Goal: Task Accomplishment & Management: Manage account settings

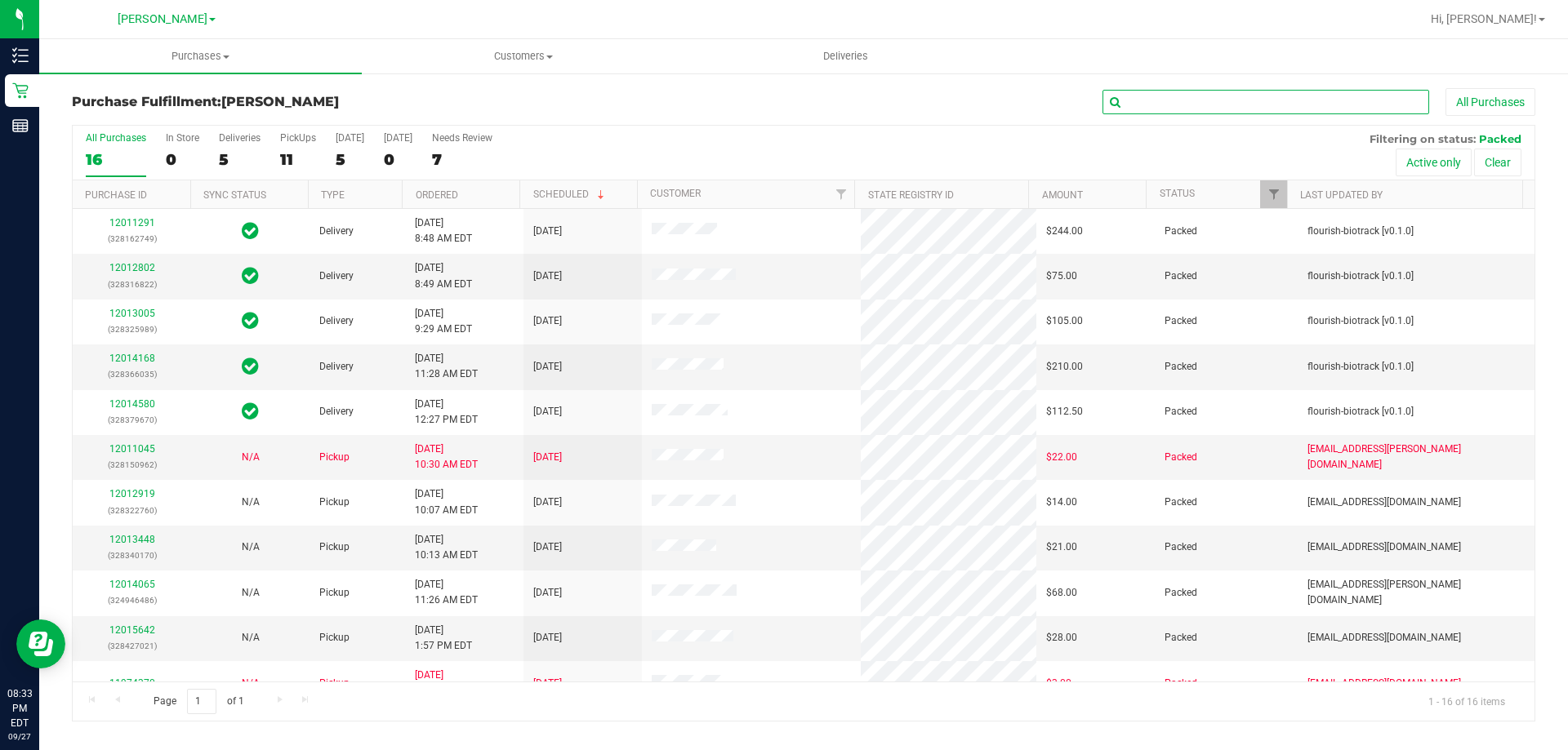
click at [1316, 110] on input "text" at bounding box center [1265, 103] width 327 height 25
click at [1279, 195] on span "Filter" at bounding box center [1274, 194] width 13 height 13
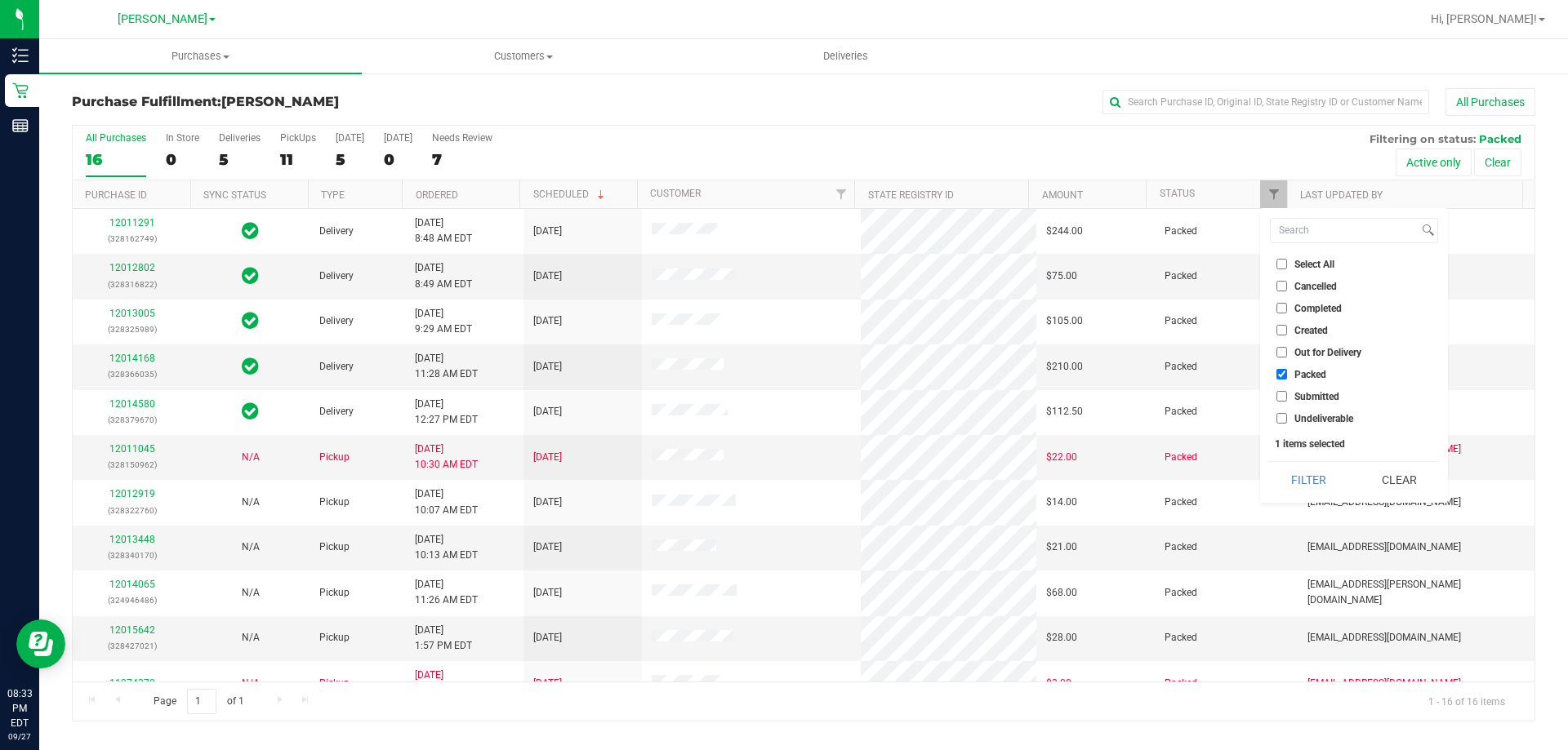
click at [1313, 269] on span "Select All" at bounding box center [1314, 264] width 40 height 10
click at [1287, 269] on input "Select All" at bounding box center [1282, 264] width 11 height 11
checkbox input "true"
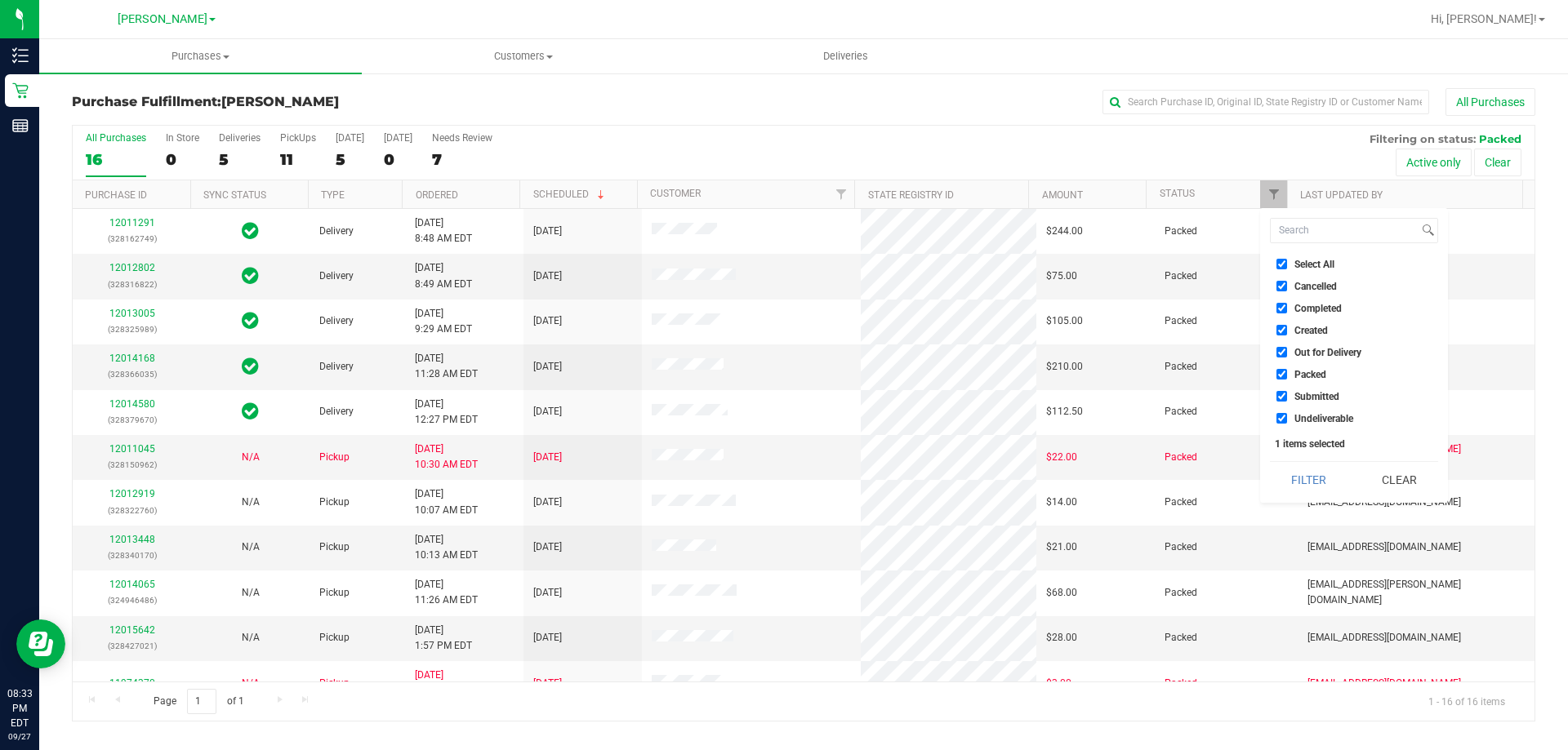
checkbox input "true"
click at [1313, 485] on button "Filter" at bounding box center [1310, 480] width 79 height 36
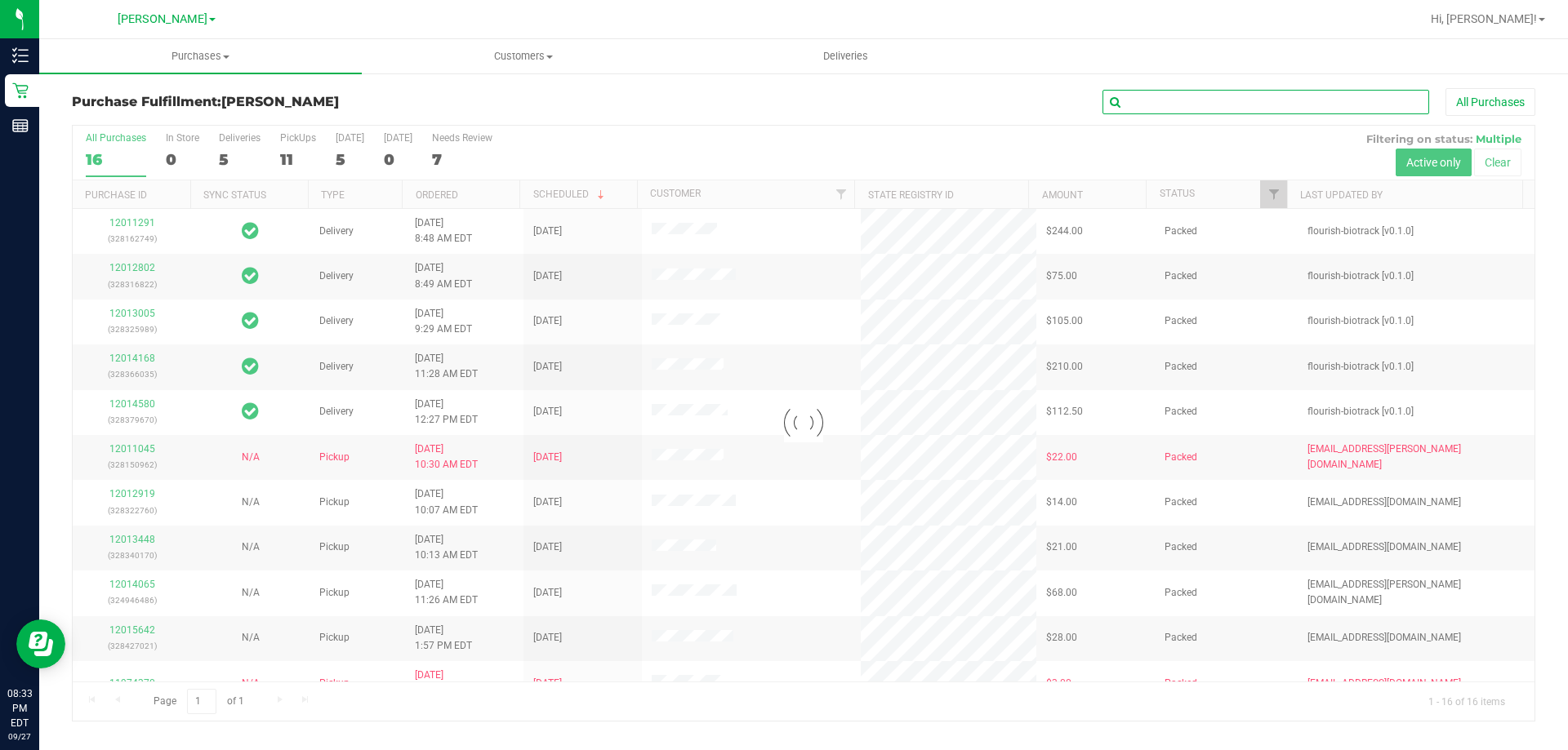
click at [1234, 101] on input "text" at bounding box center [1265, 103] width 327 height 25
type input "12013448"
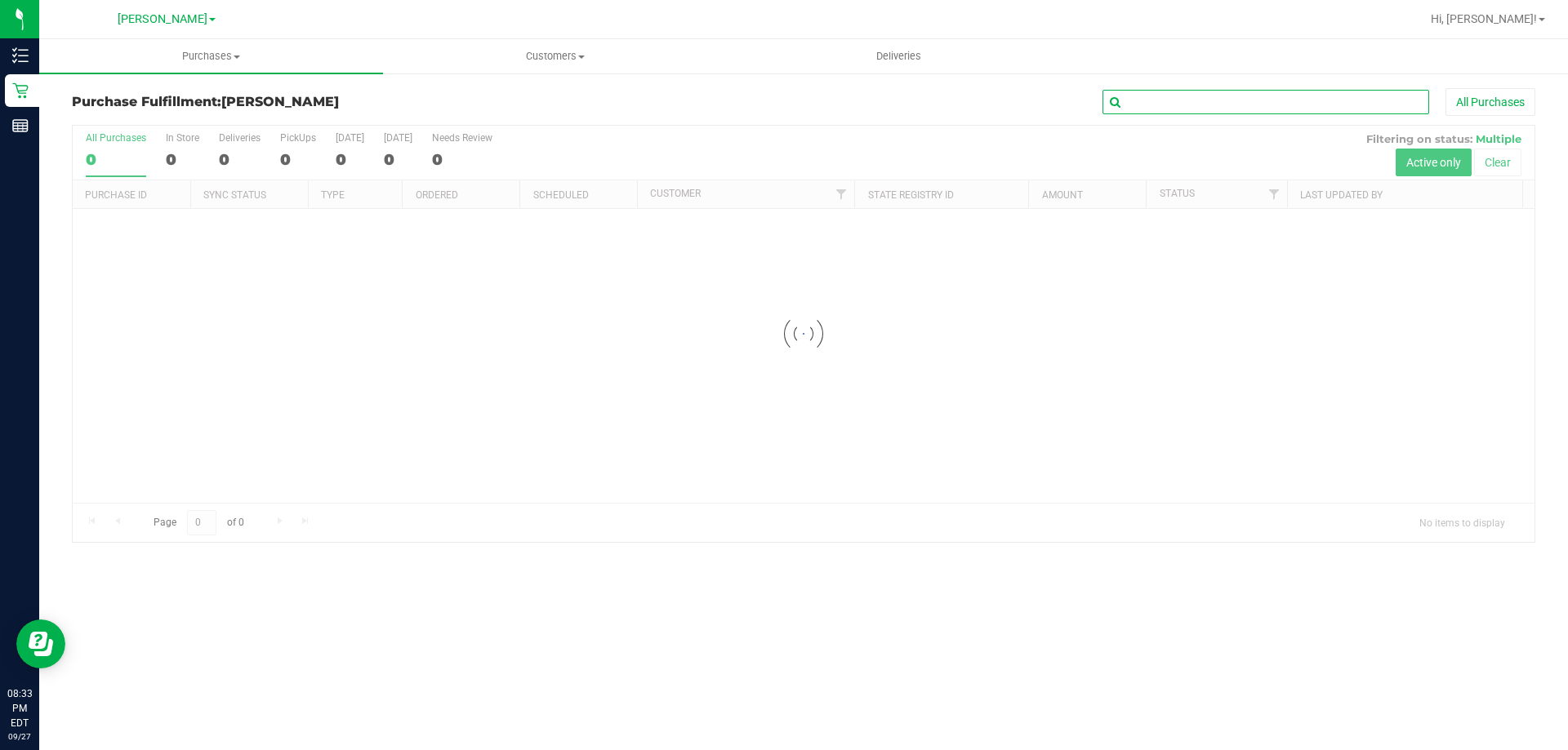
click at [1164, 105] on input "text" at bounding box center [1265, 103] width 327 height 25
type input "12013448"
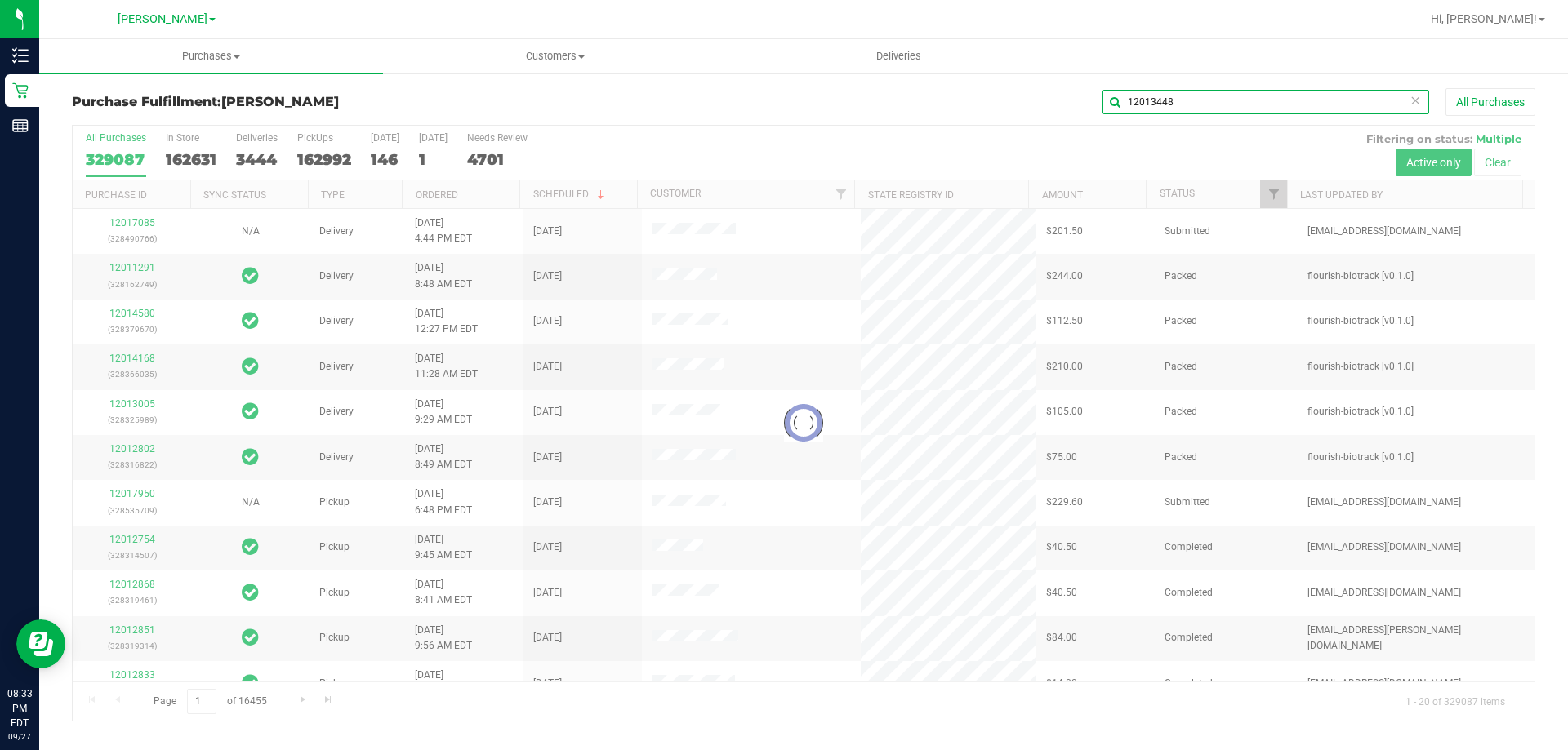
drag, startPoint x: 1206, startPoint y: 96, endPoint x: 104, endPoint y: 94, distance: 1102.0
click at [112, 99] on div "Purchase Fulfillment: Brandon WC 12013448 All Purchases" at bounding box center [803, 106] width 1464 height 36
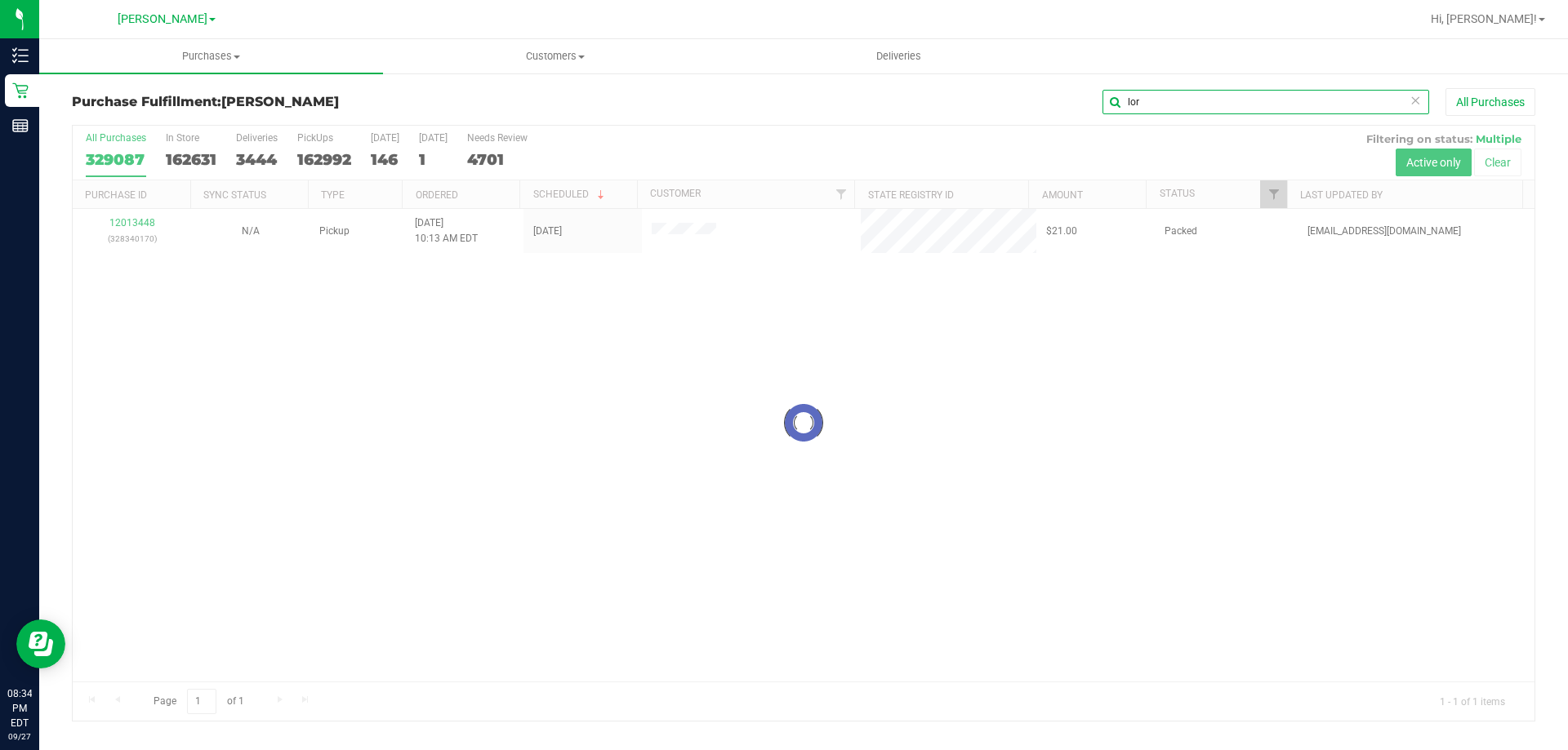
type input "lor"
click at [112, 223] on div at bounding box center [803, 423] width 1462 height 595
click at [151, 217] on div at bounding box center [803, 423] width 1462 height 595
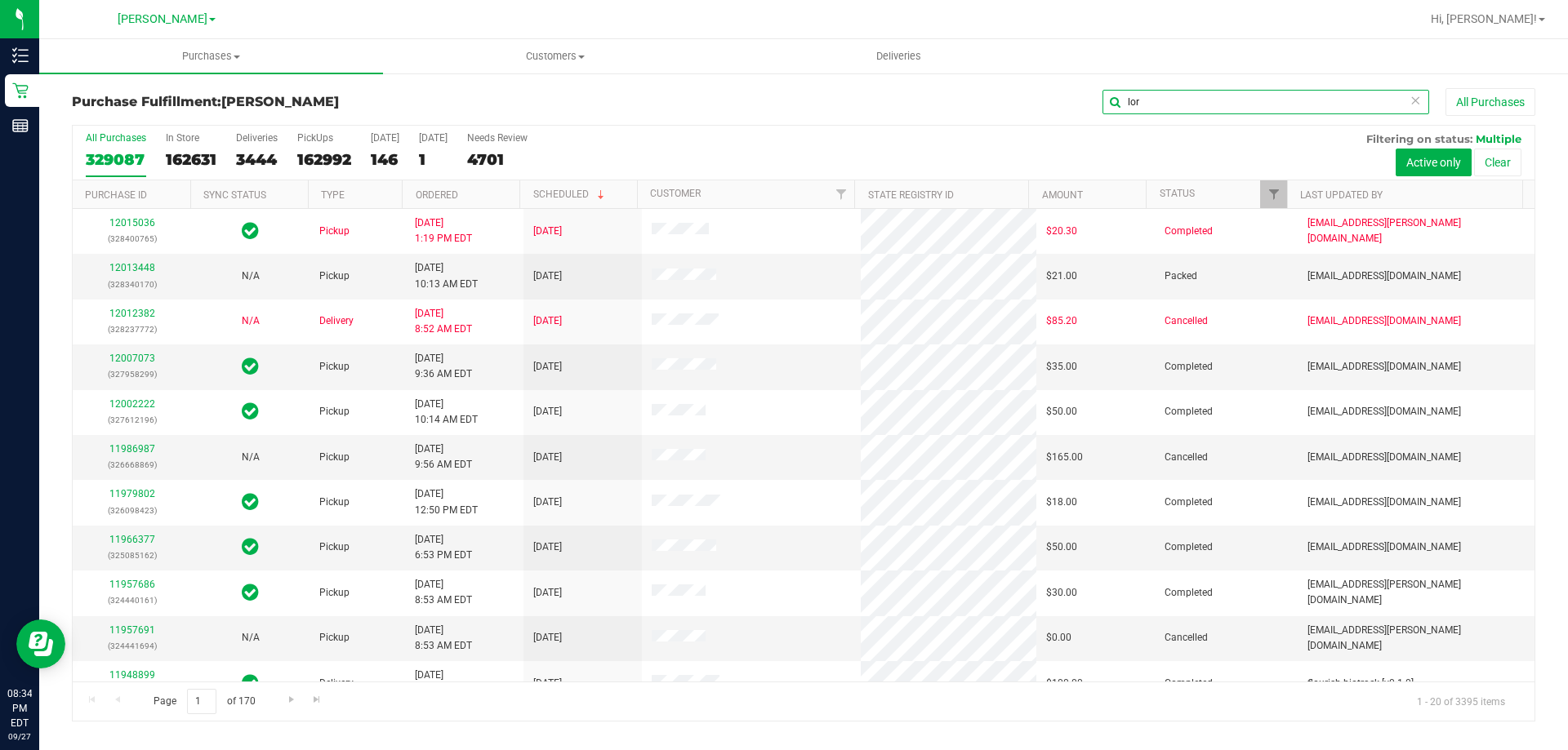
click at [1292, 103] on input "lor" at bounding box center [1265, 103] width 327 height 25
click at [135, 265] on link "12013448" at bounding box center [133, 267] width 46 height 11
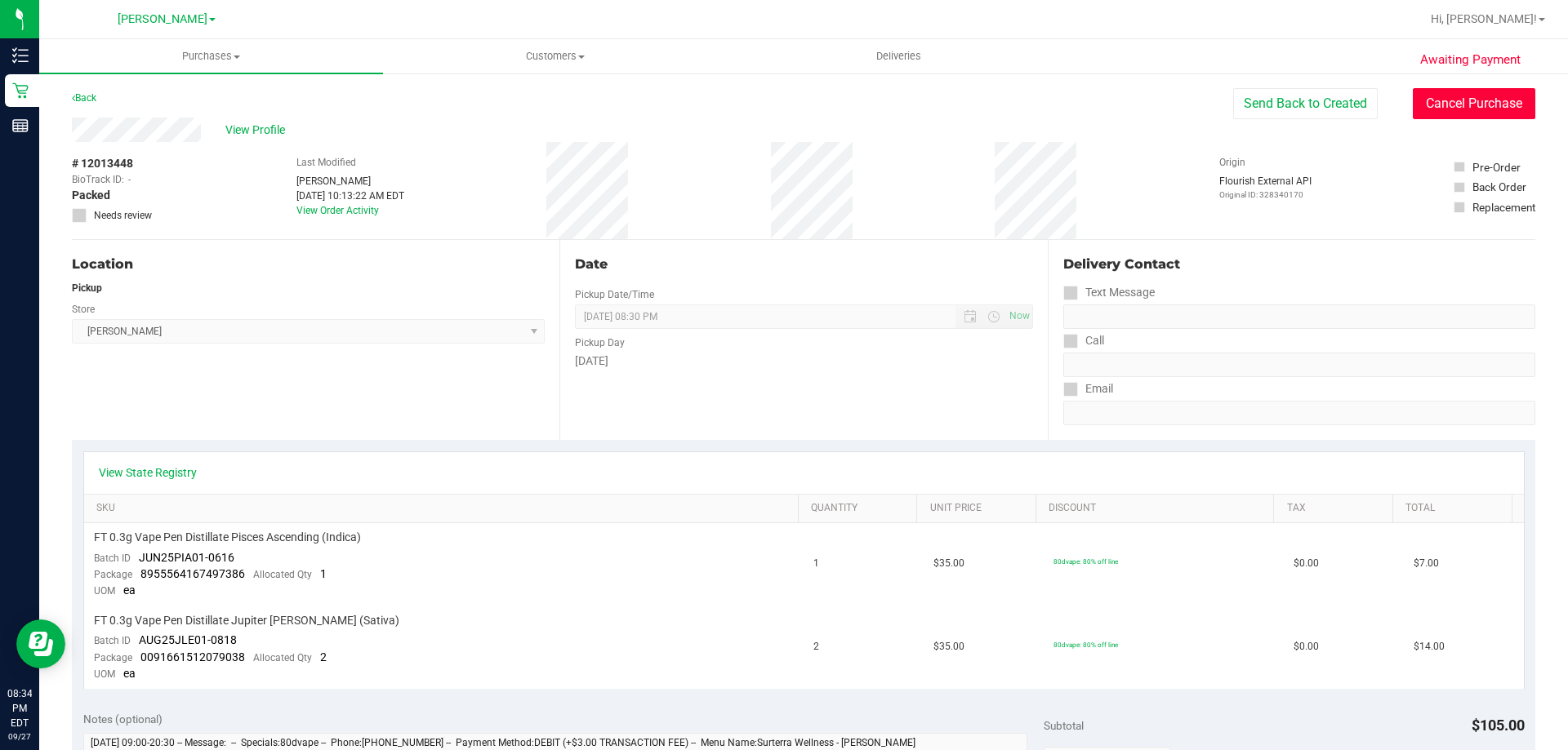
click at [1486, 103] on button "Cancel Purchase" at bounding box center [1474, 103] width 122 height 31
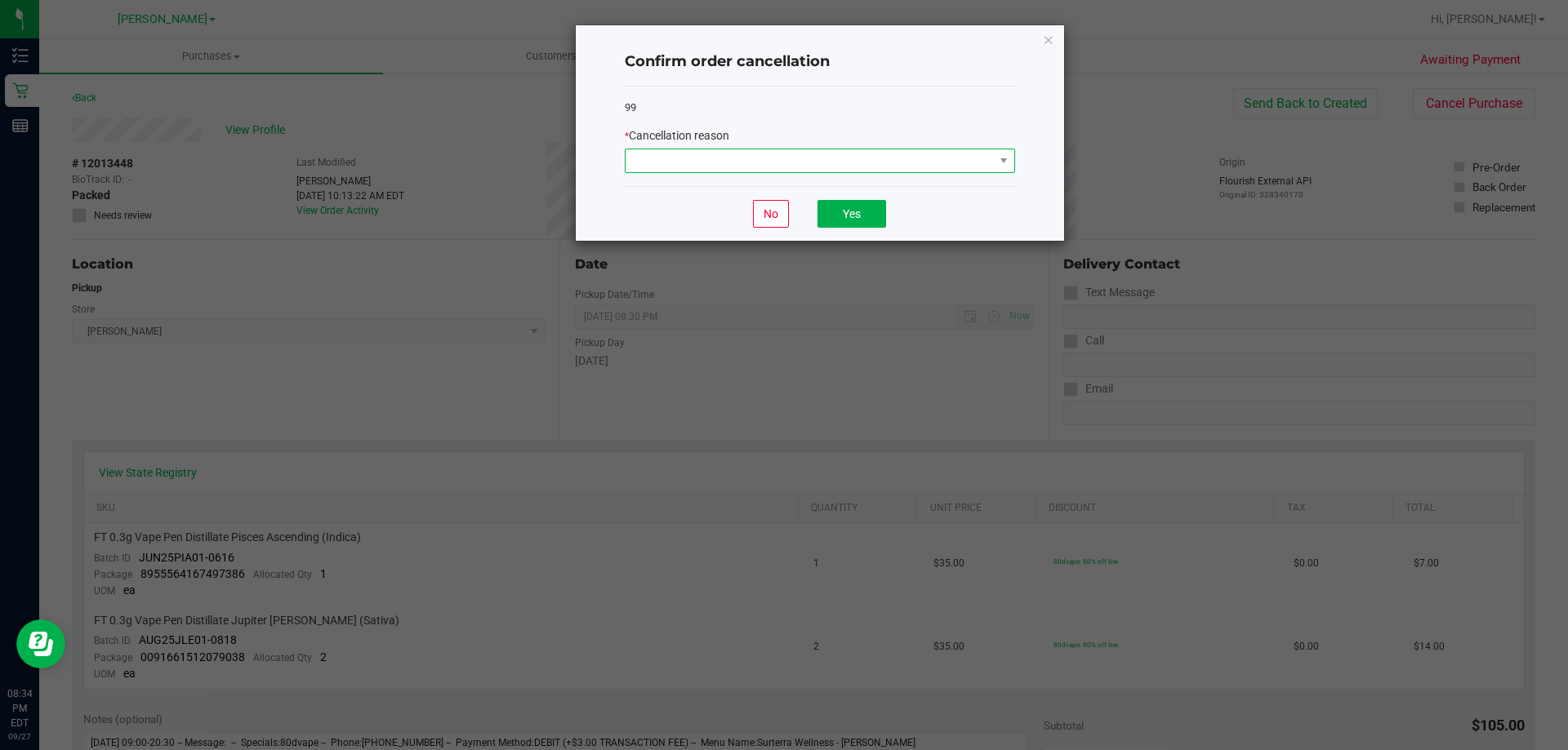
click at [861, 154] on span at bounding box center [810, 161] width 368 height 23
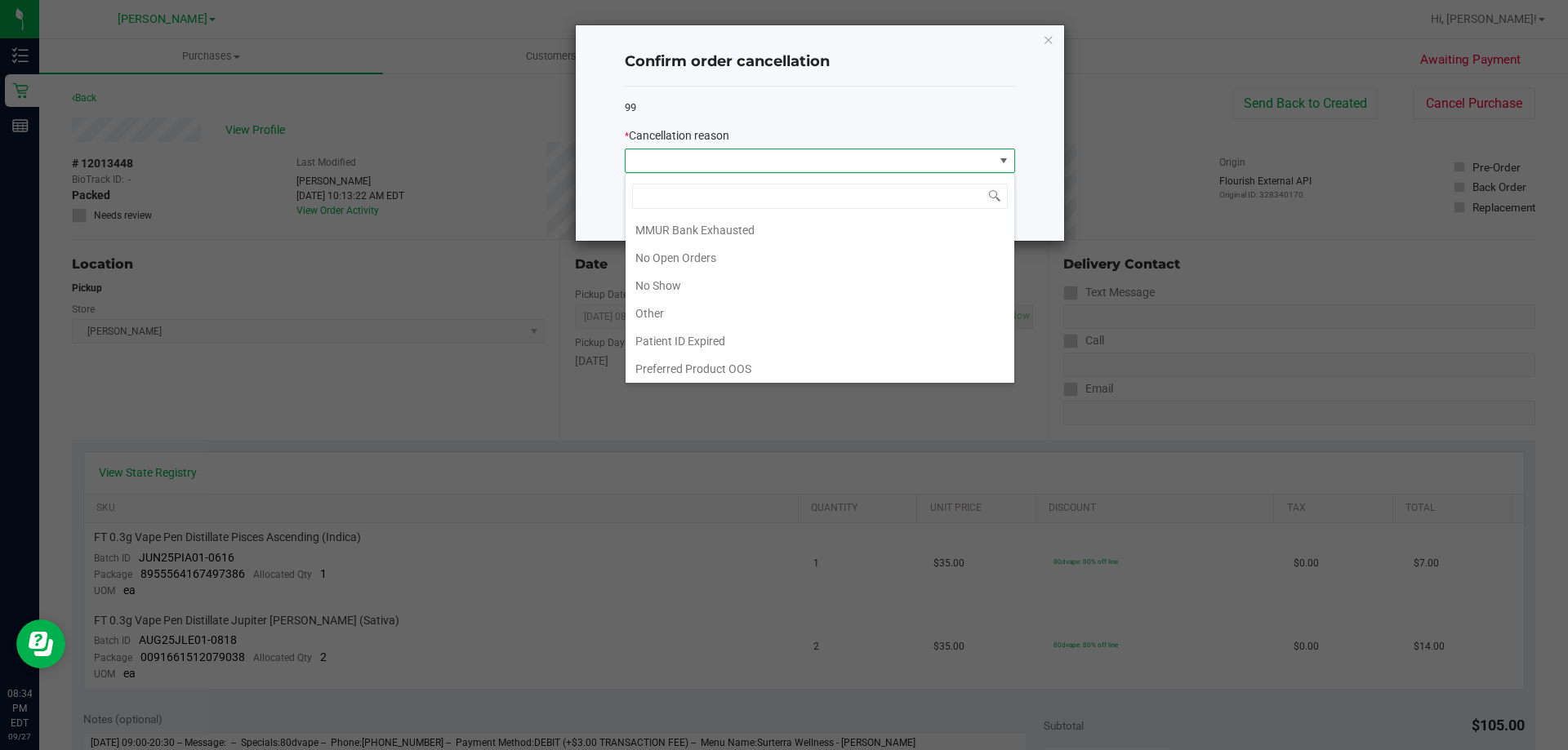
scroll to position [114, 0]
click at [702, 279] on li "No Show" at bounding box center [819, 283] width 388 height 27
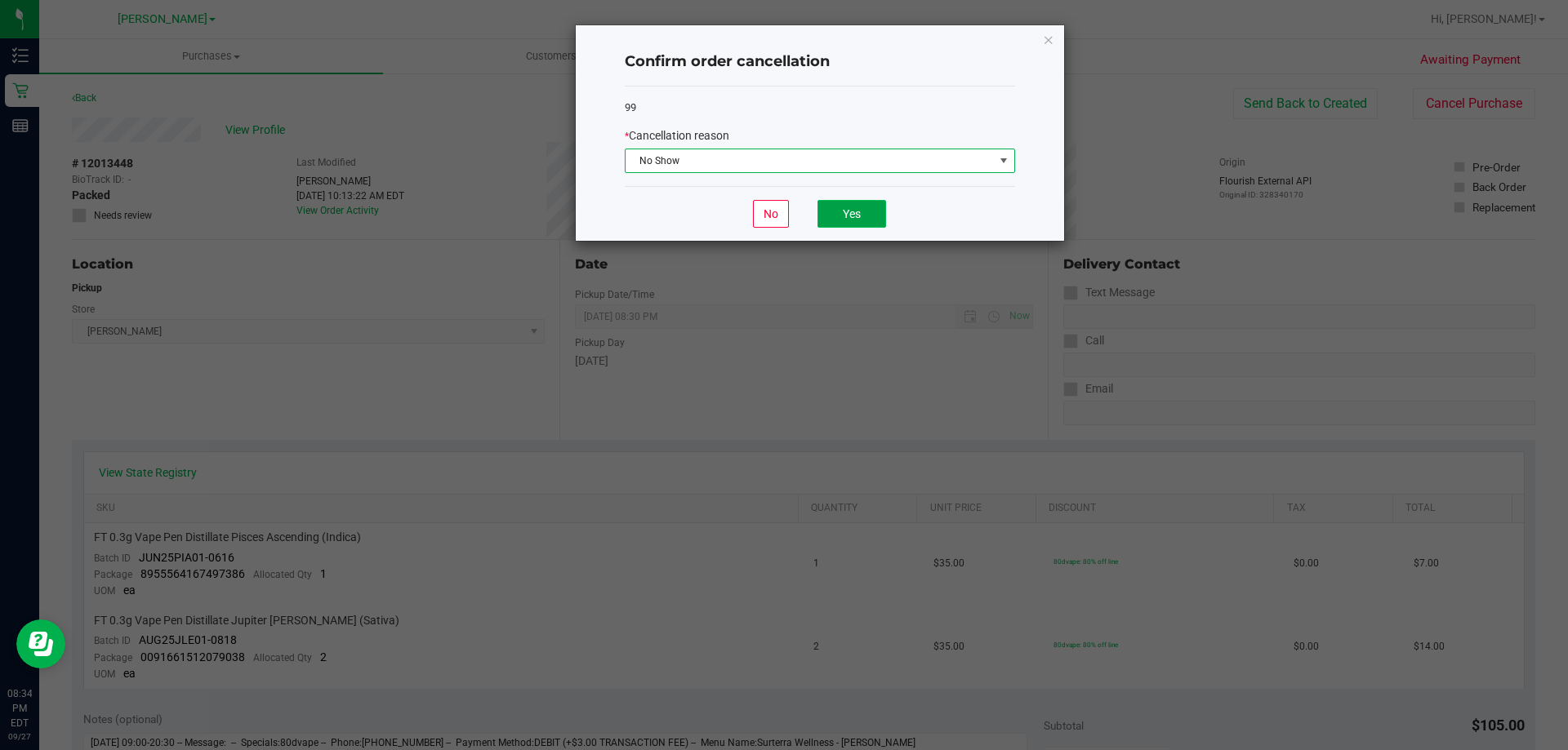
click at [858, 218] on button "Yes" at bounding box center [852, 213] width 69 height 27
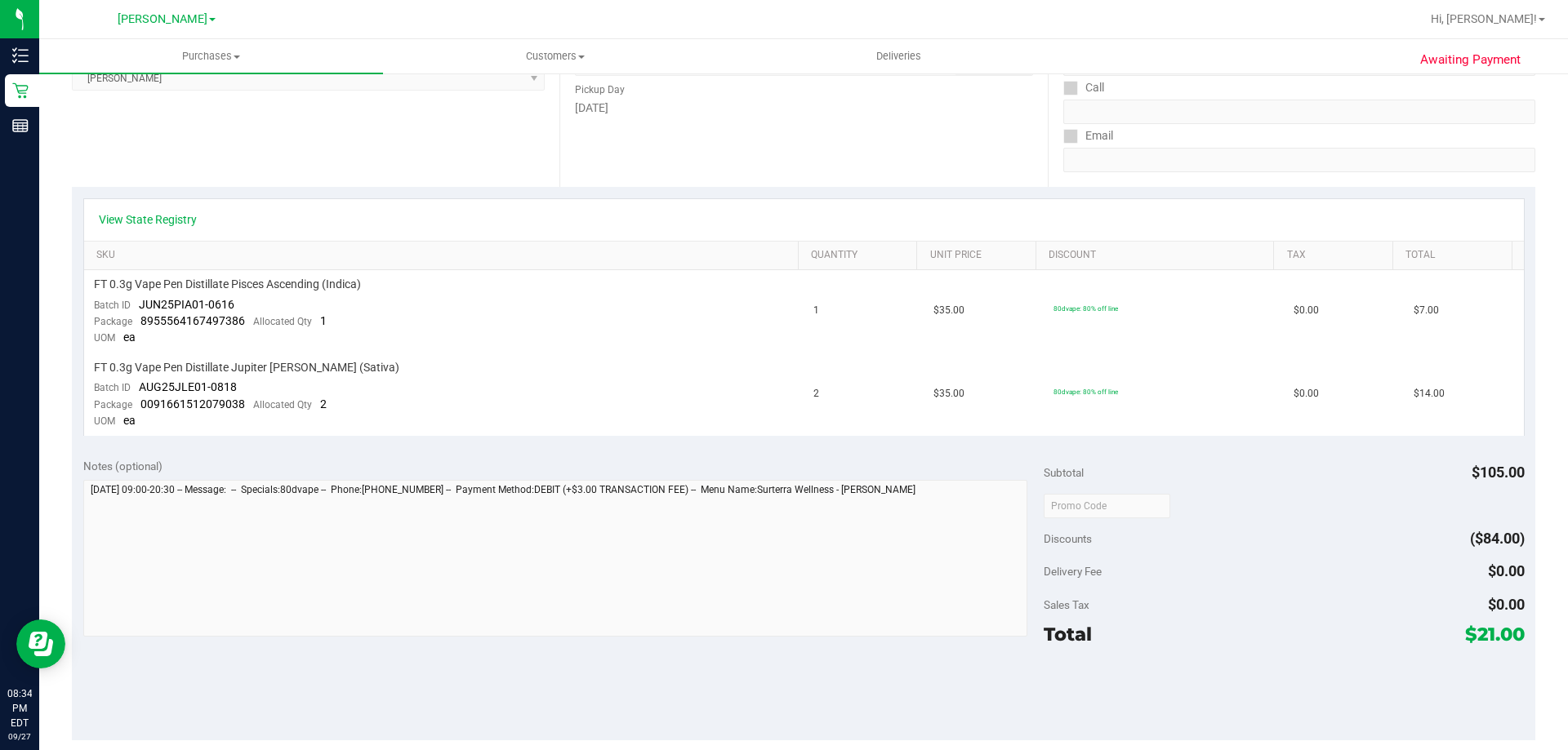
scroll to position [0, 0]
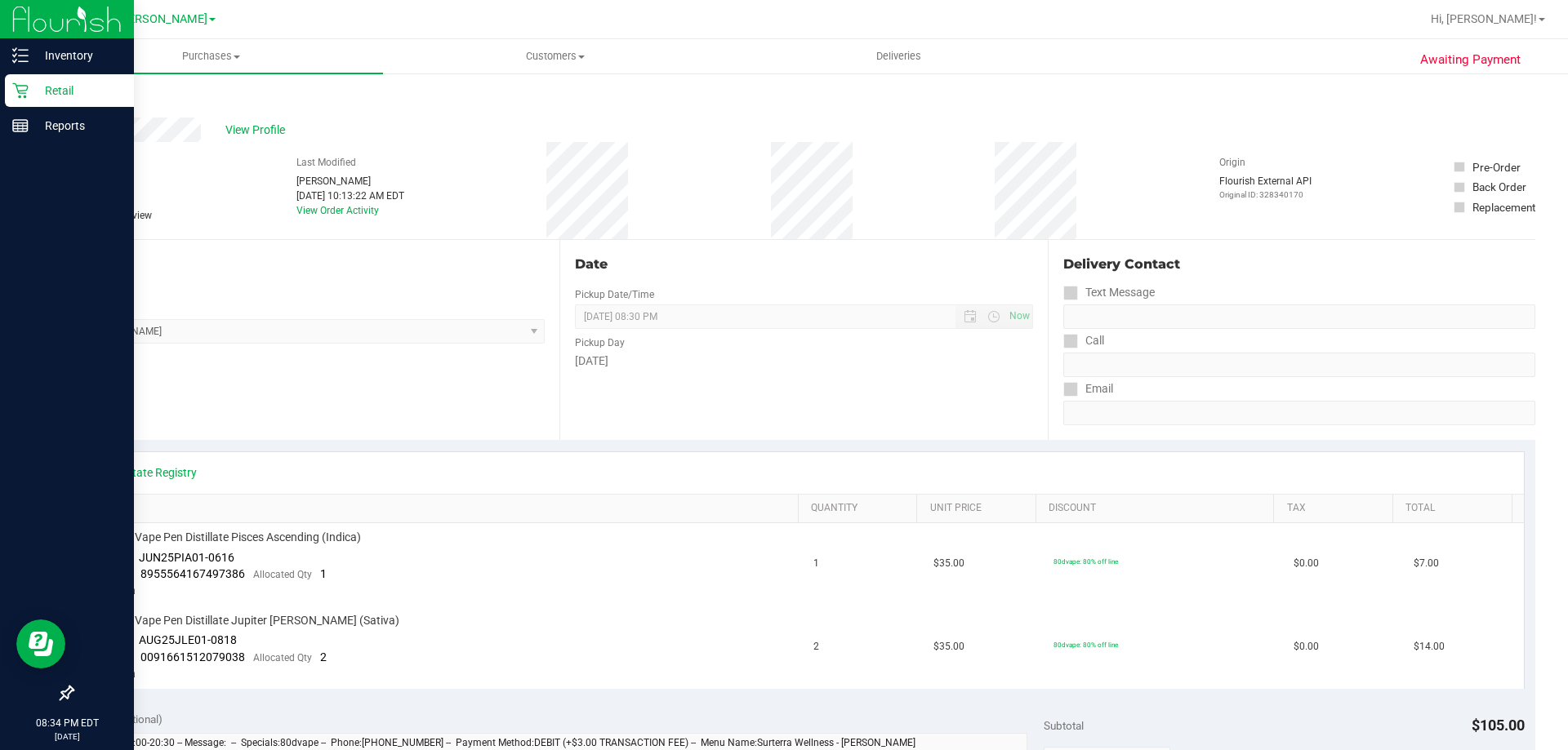
click at [26, 90] on icon at bounding box center [20, 91] width 16 height 16
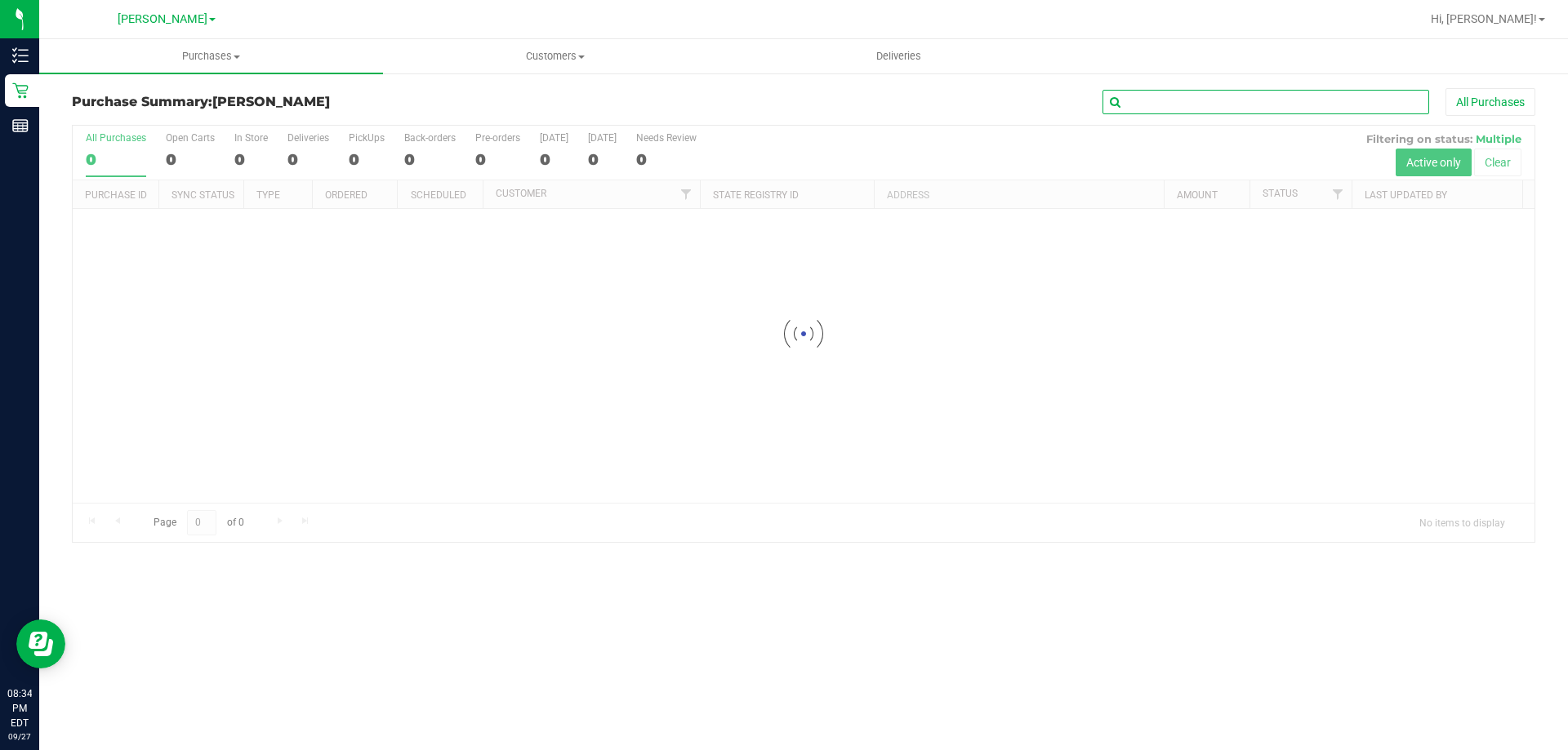
click at [1314, 96] on input "text" at bounding box center [1265, 103] width 327 height 25
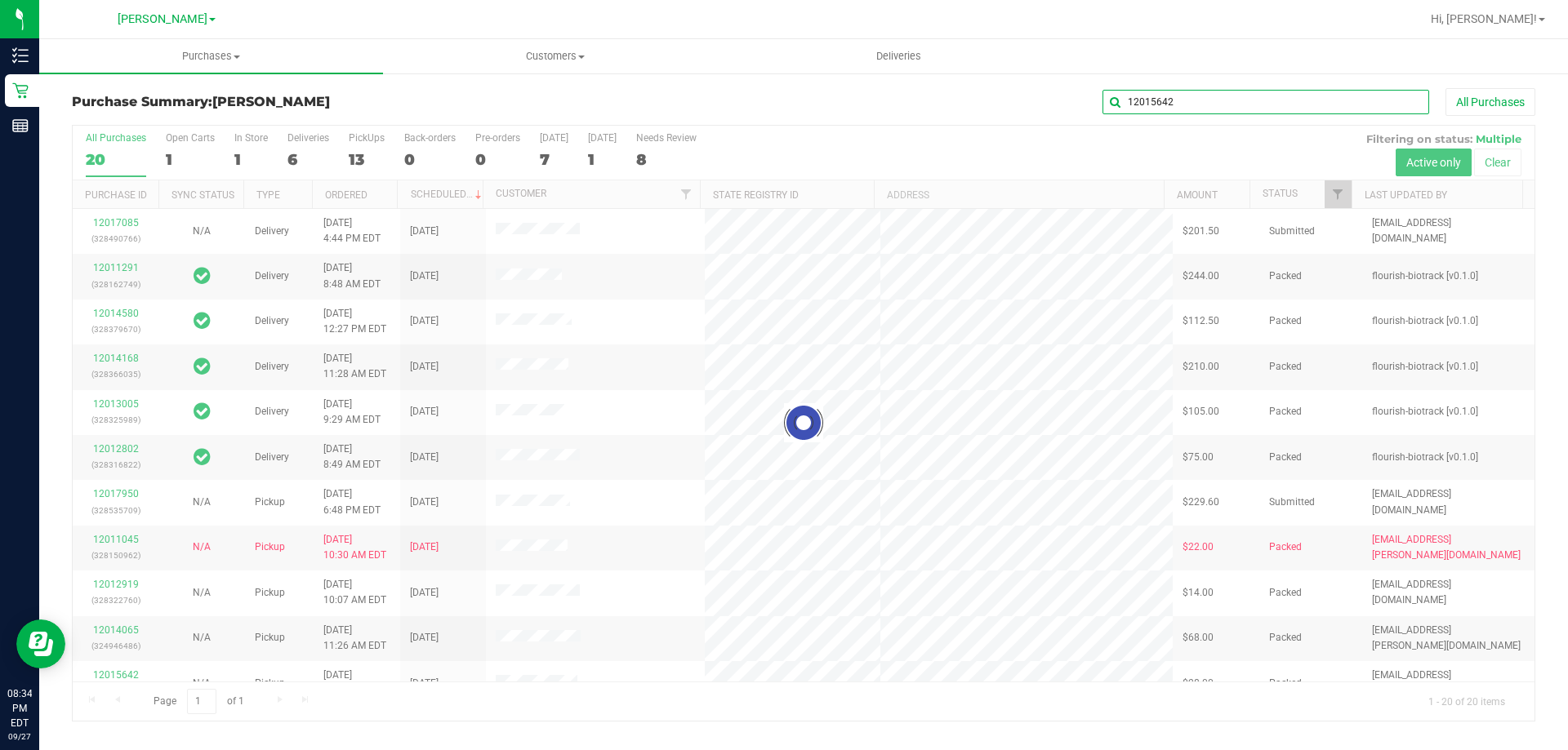
type input "12015642"
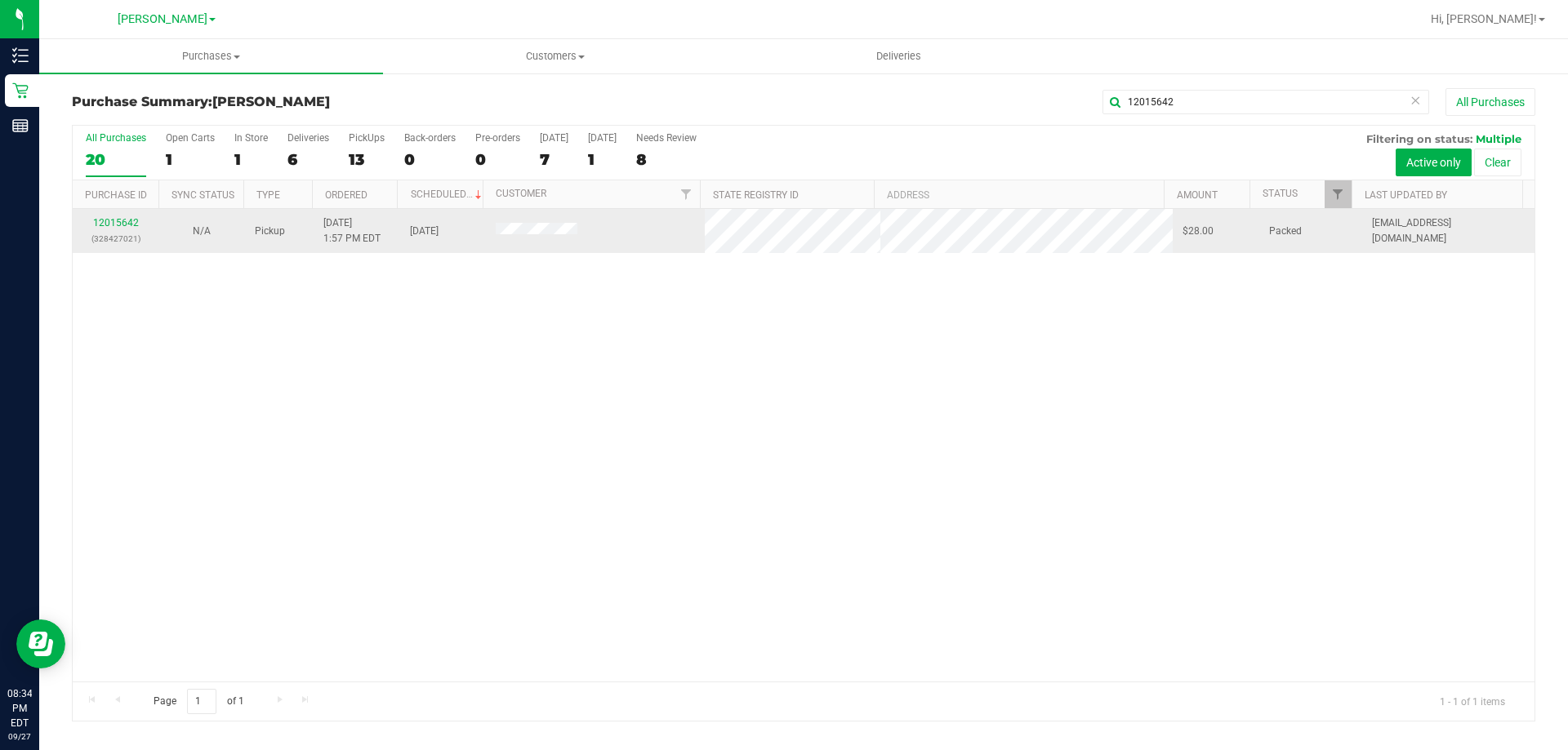
click at [126, 228] on div "12015642 (328427021)" at bounding box center [115, 231] width 66 height 31
click at [114, 223] on link "12015642" at bounding box center [116, 223] width 46 height 11
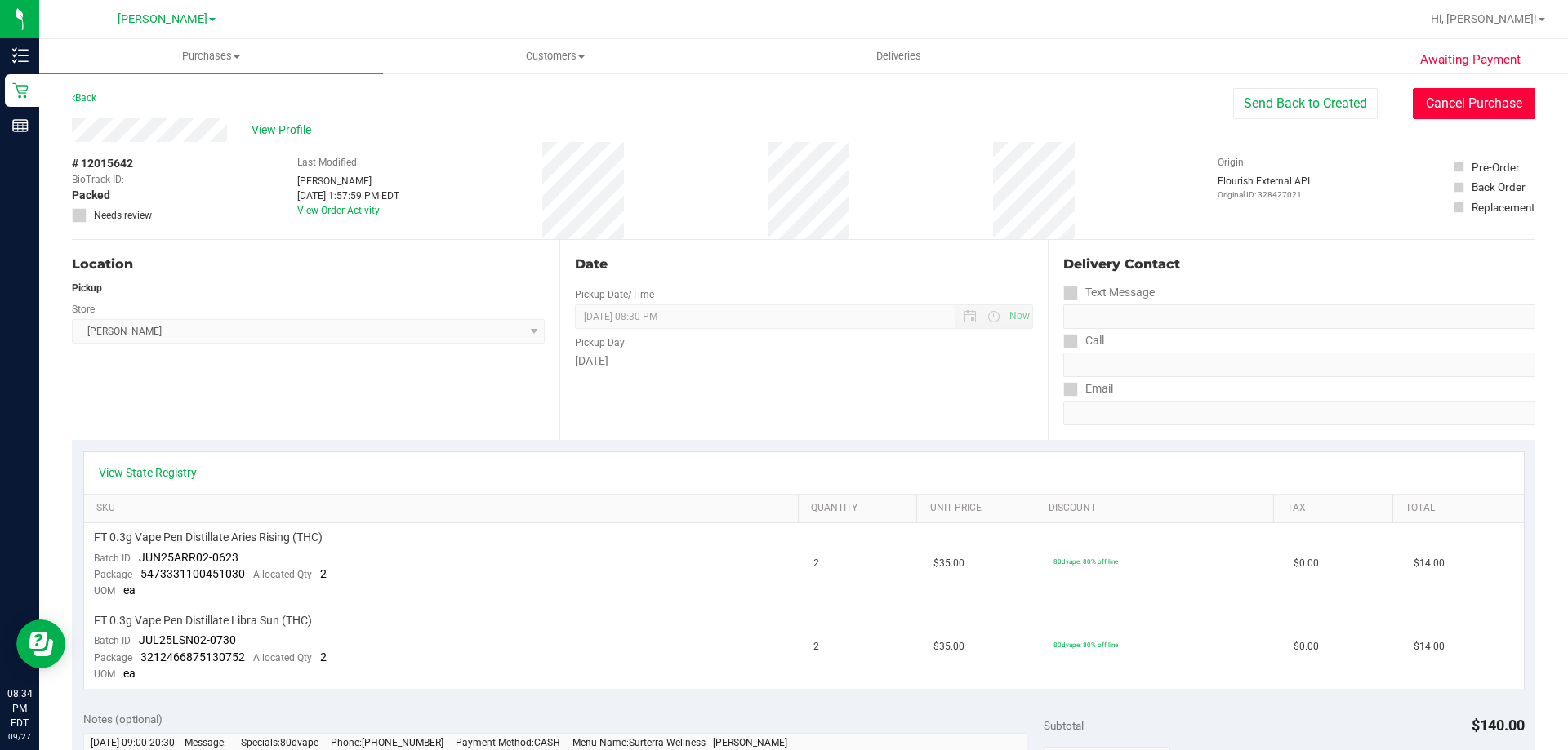
click at [1472, 96] on button "Cancel Purchase" at bounding box center [1474, 103] width 122 height 31
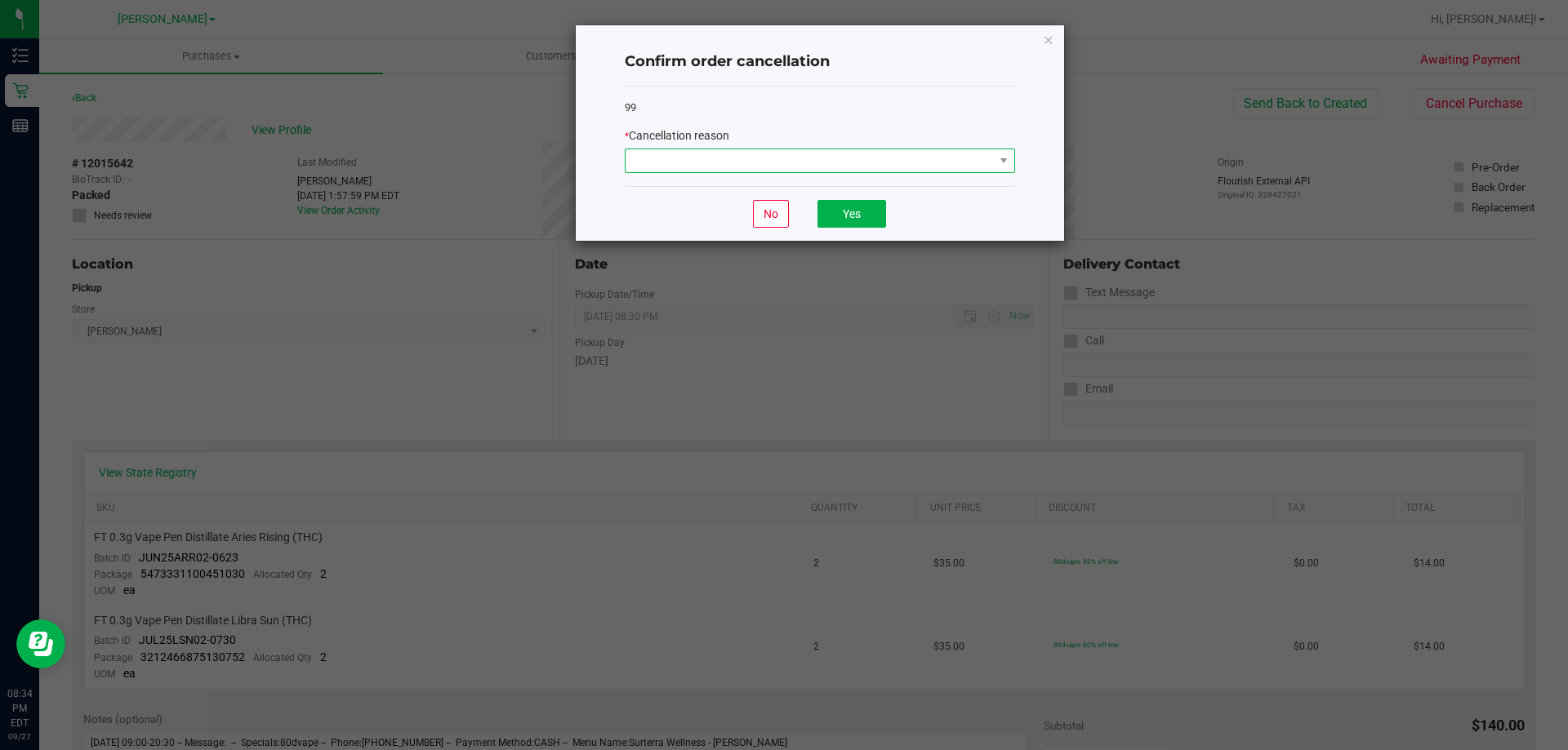
click at [897, 154] on span at bounding box center [810, 161] width 368 height 23
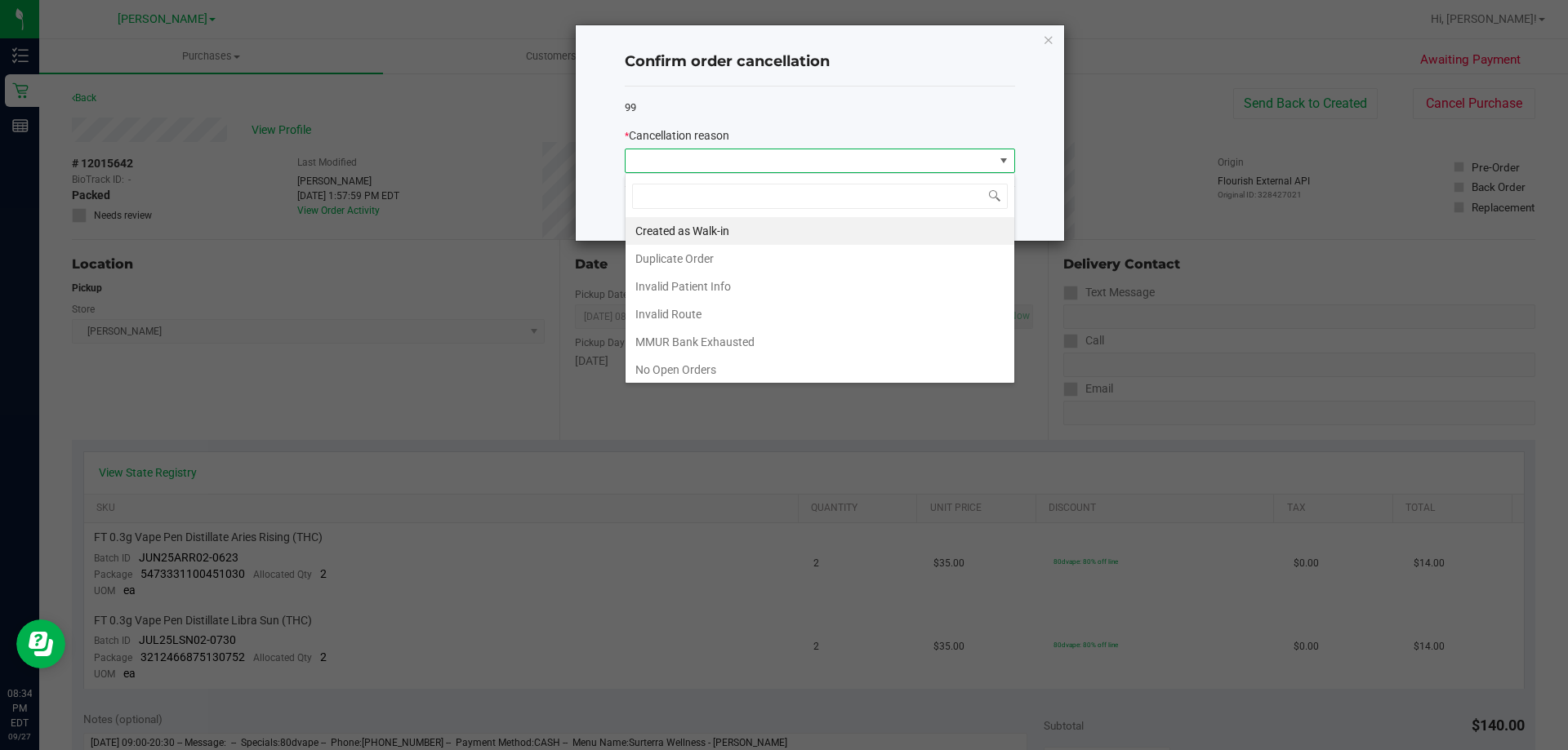
scroll to position [114, 0]
click at [711, 281] on li "No Show" at bounding box center [819, 283] width 388 height 27
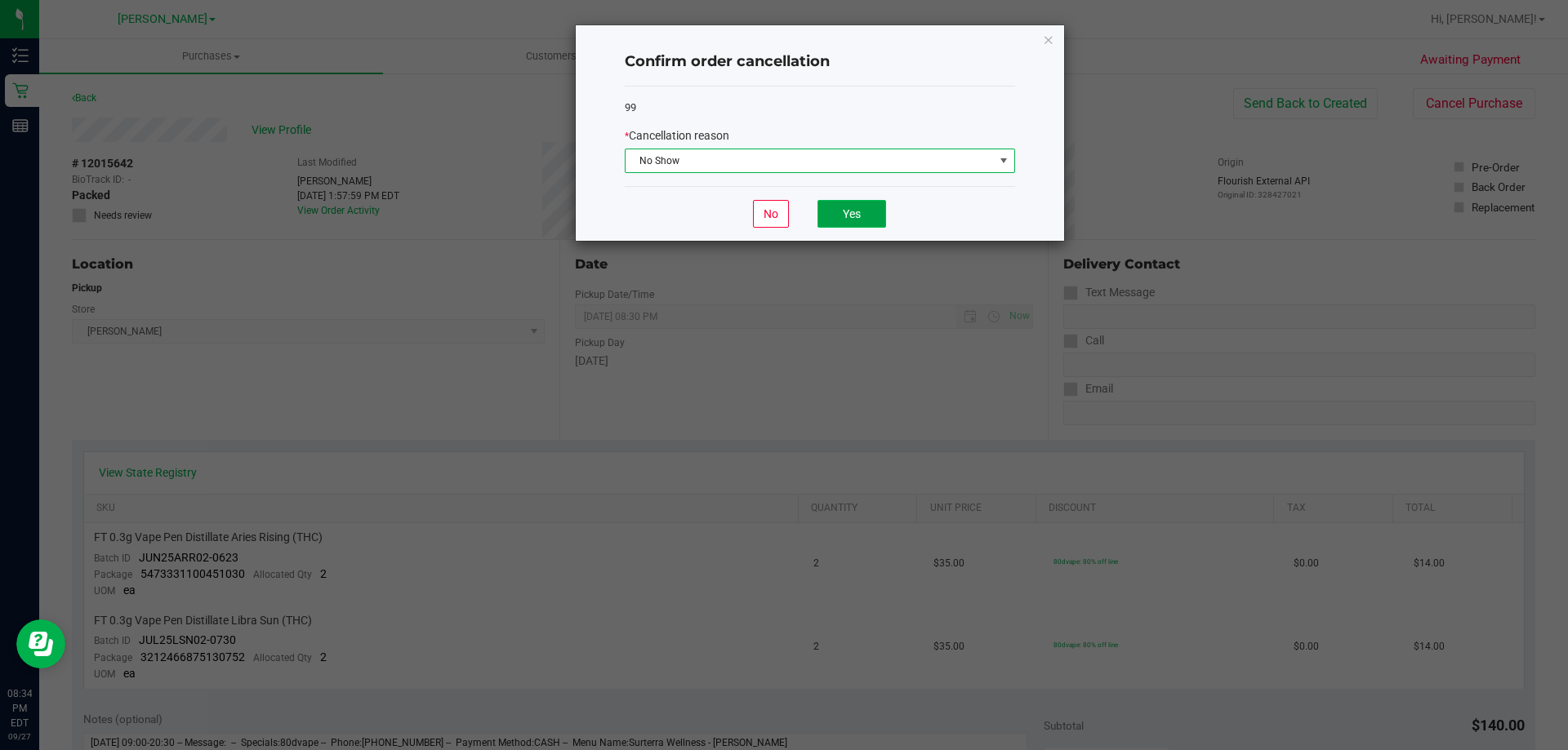
click at [840, 220] on button "Yes" at bounding box center [852, 213] width 69 height 27
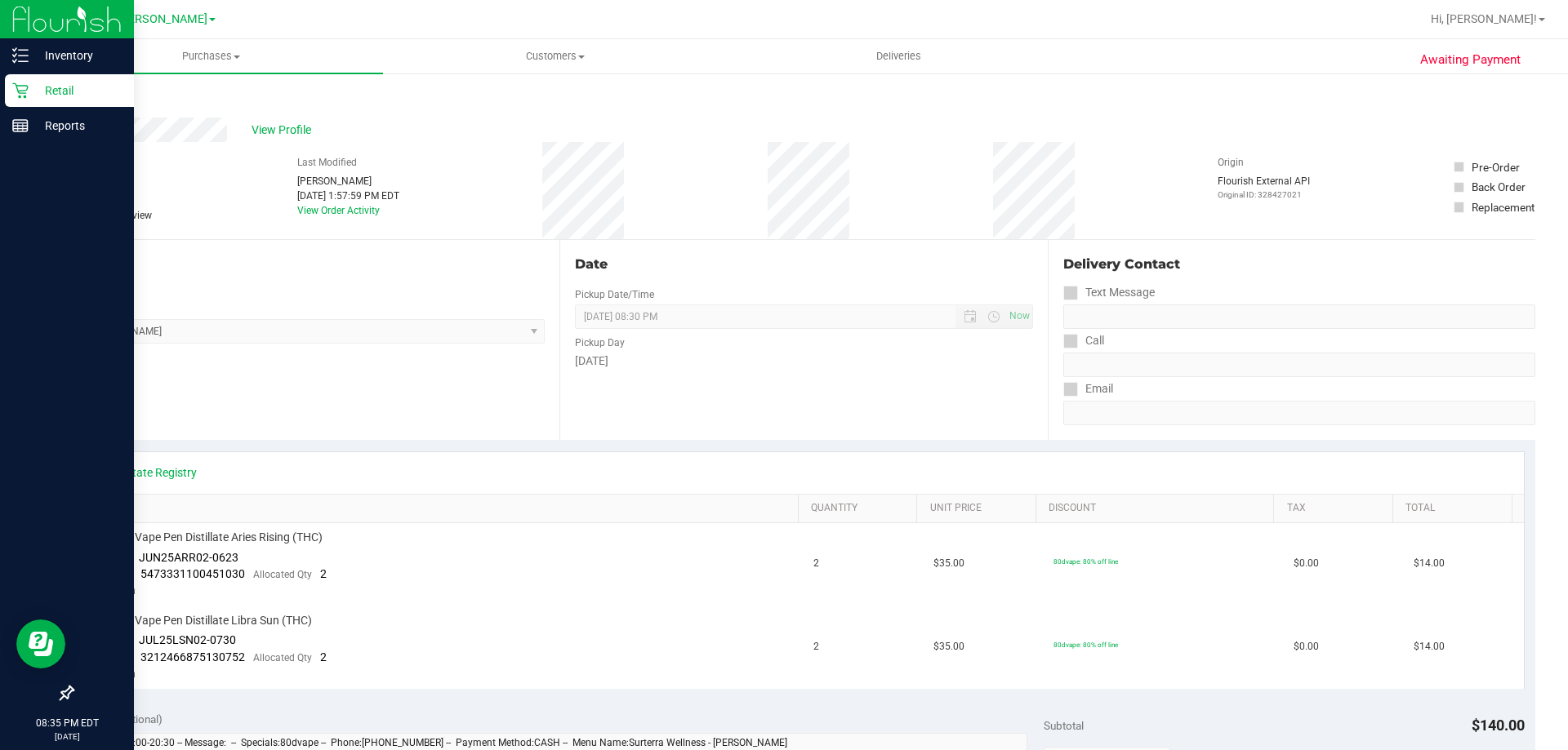
click at [30, 75] on div "Retail" at bounding box center [70, 90] width 129 height 33
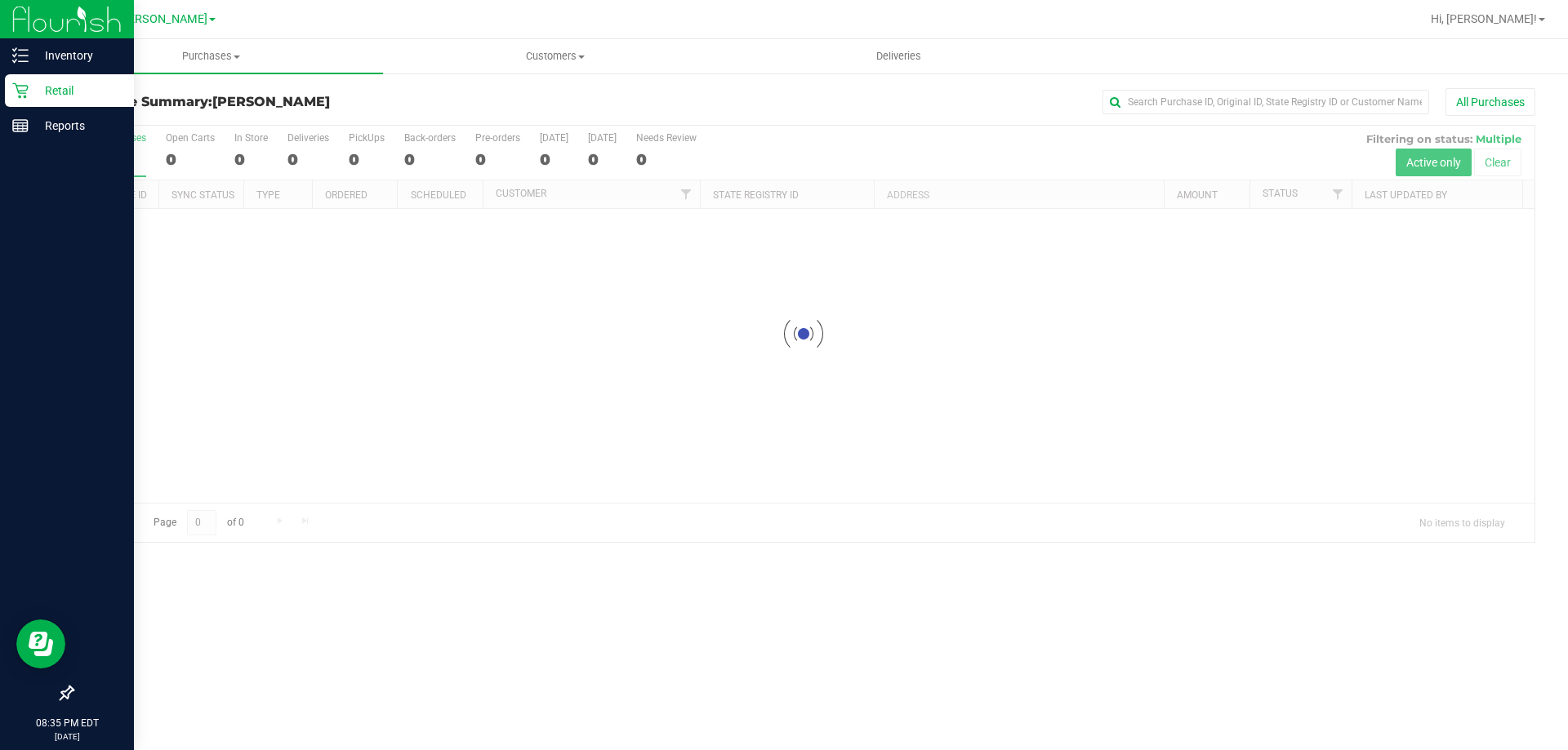
click at [76, 97] on p "Retail" at bounding box center [77, 90] width 98 height 19
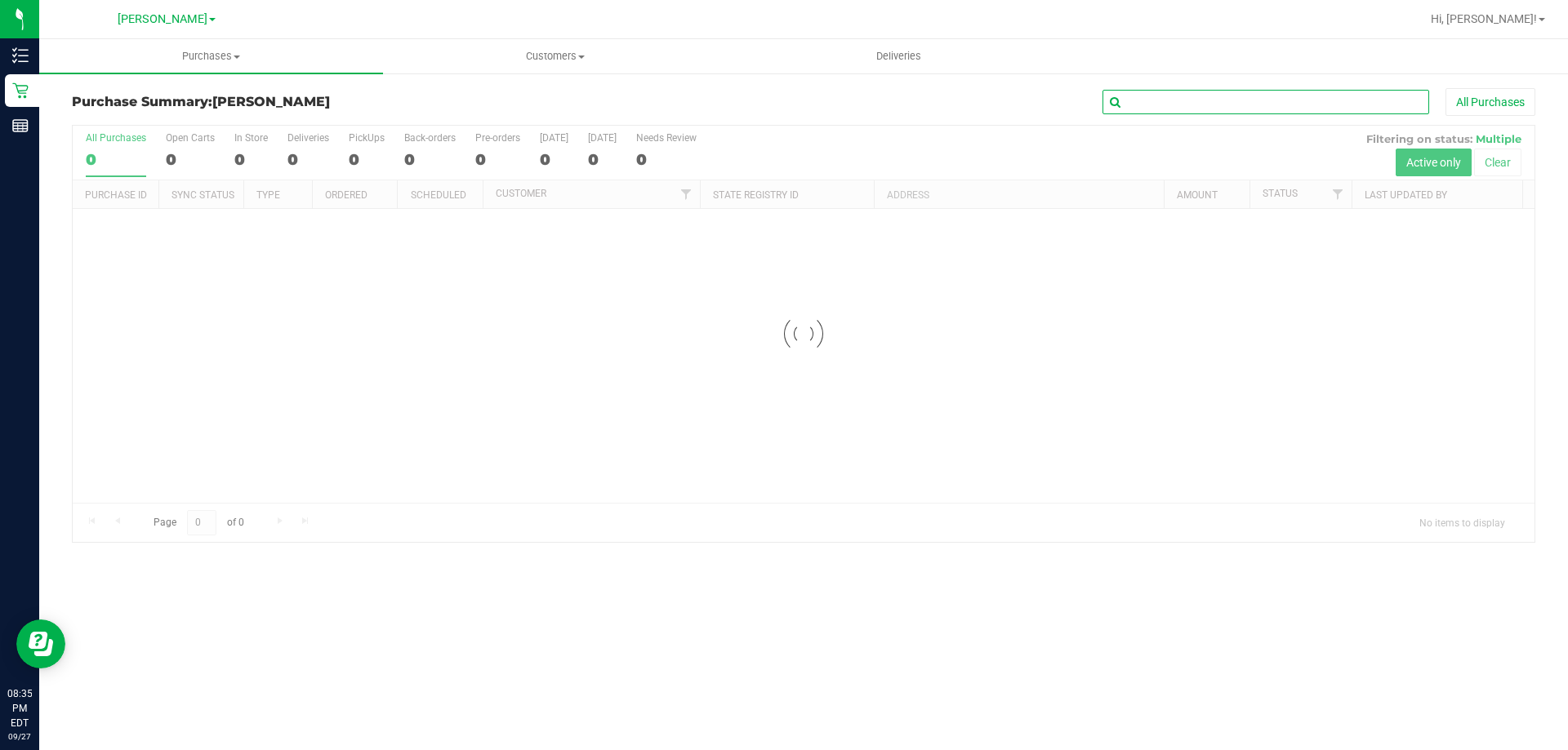
click at [1277, 102] on input "text" at bounding box center [1265, 103] width 327 height 25
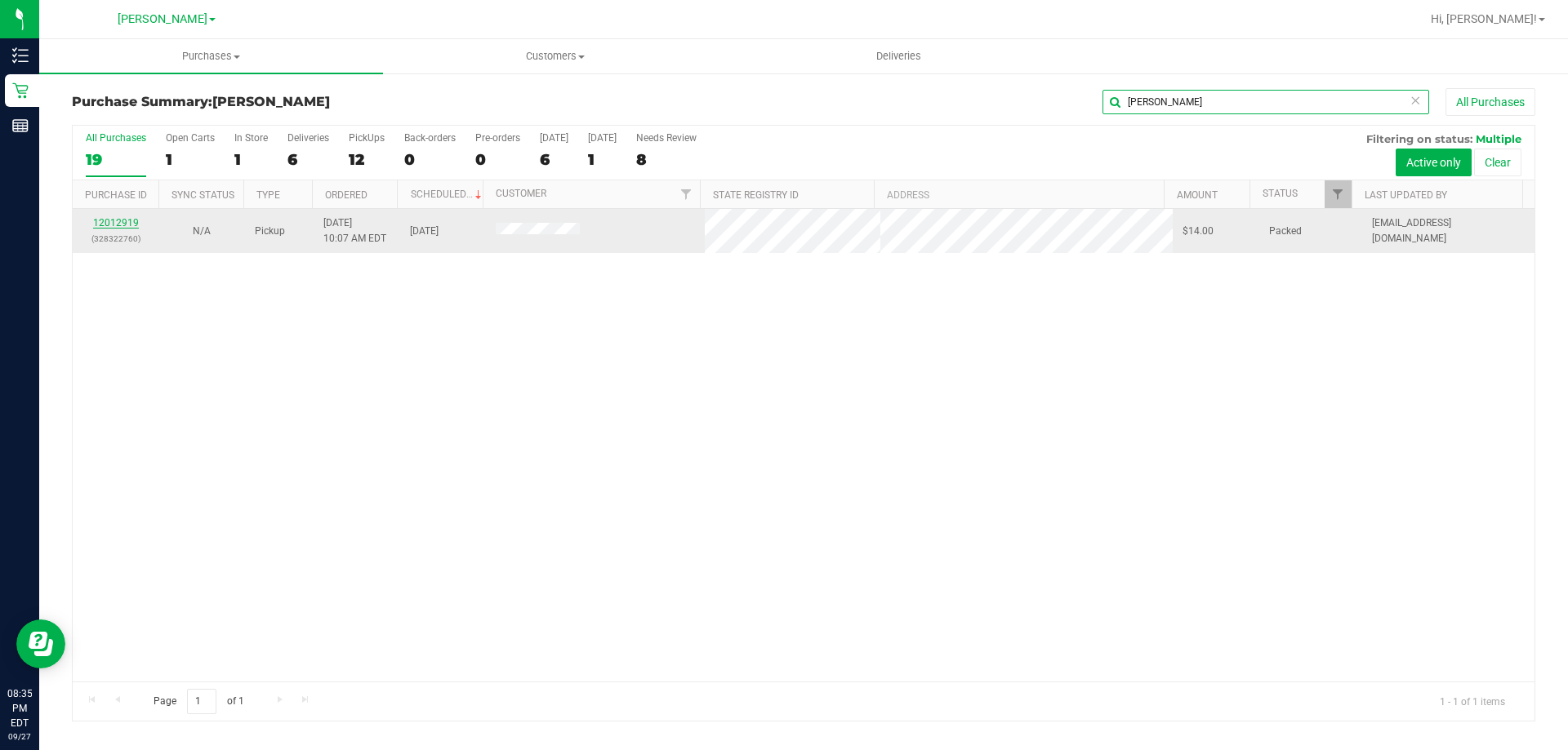
type input "jess"
click at [104, 218] on link "12012919" at bounding box center [116, 223] width 46 height 11
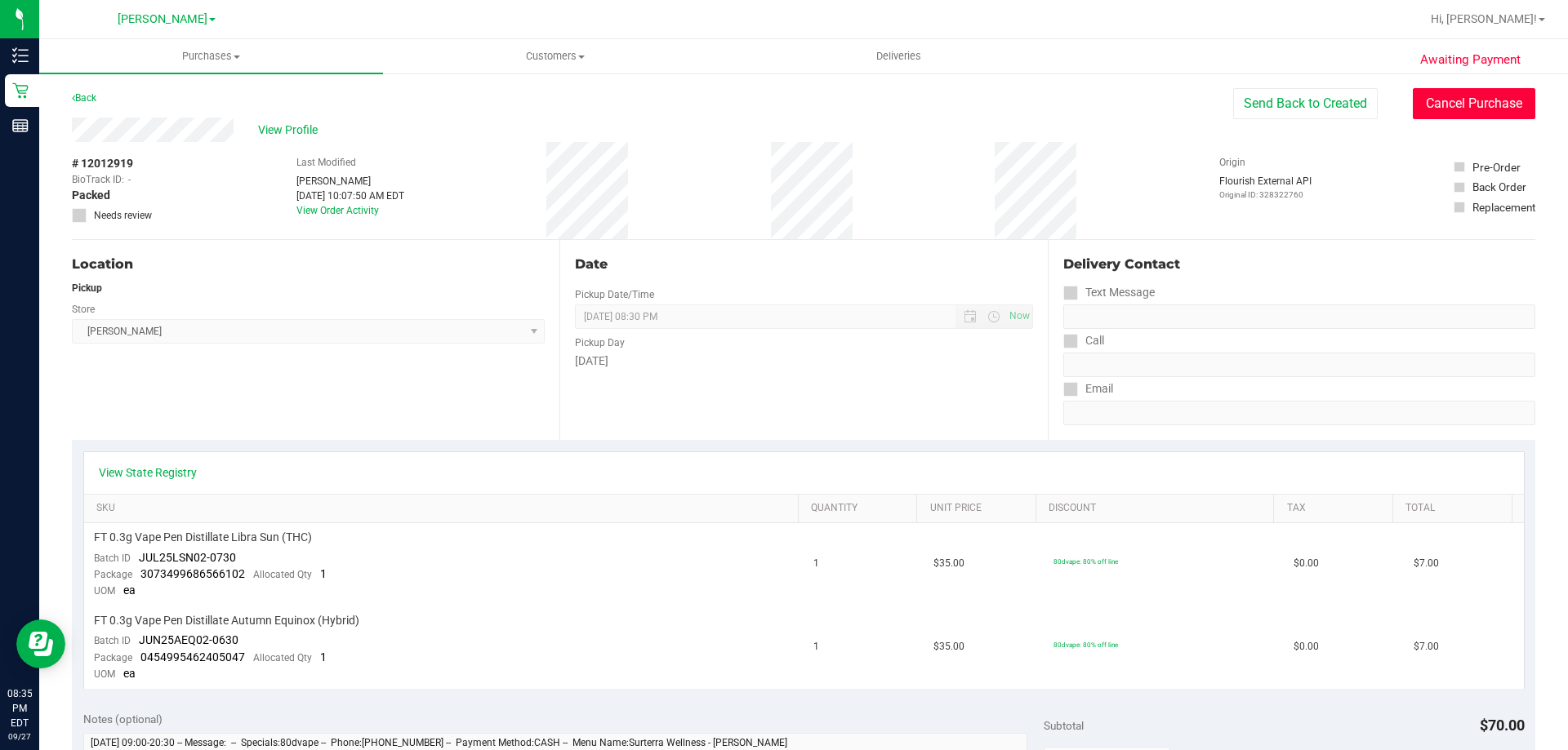
click at [1441, 104] on button "Cancel Purchase" at bounding box center [1474, 103] width 122 height 31
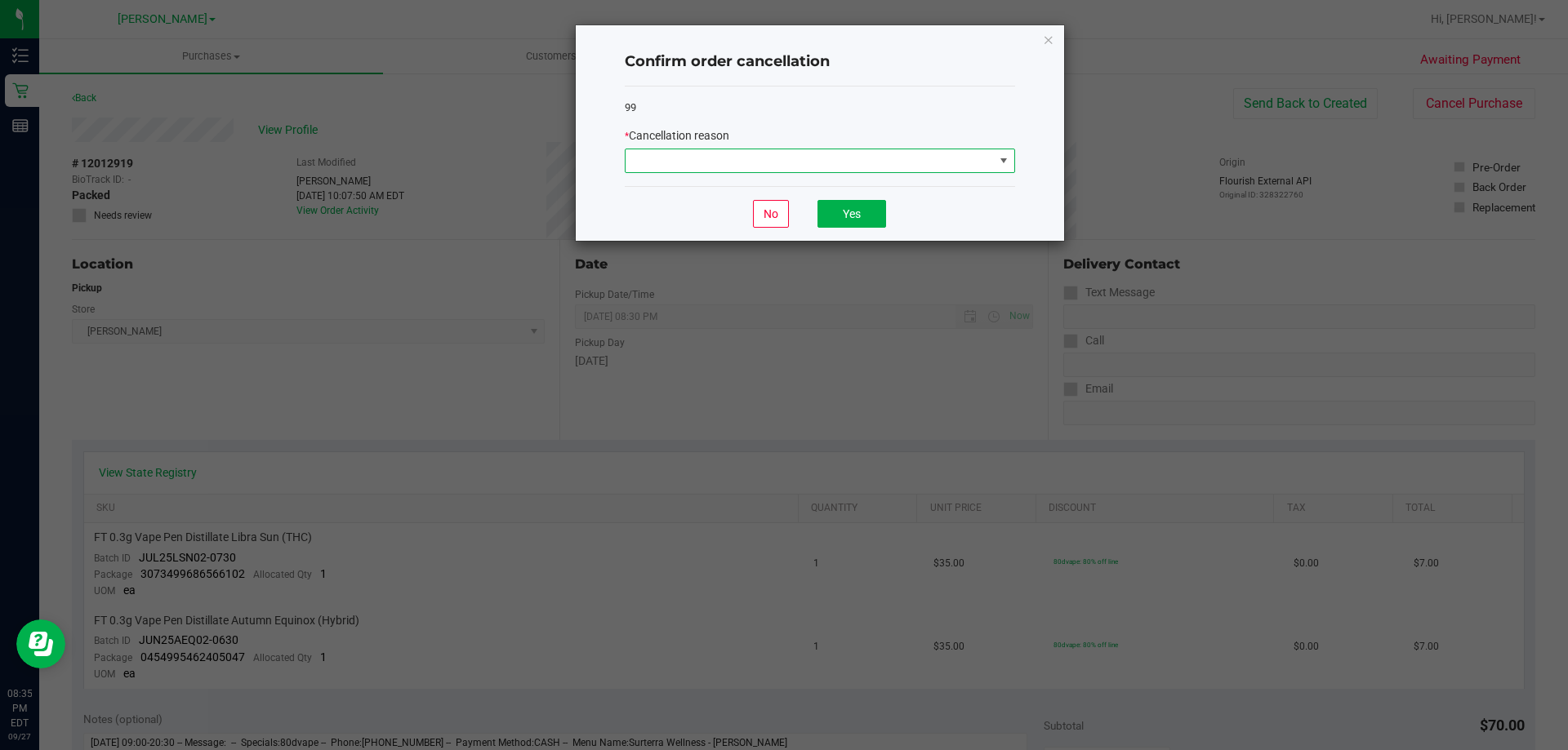
click at [766, 159] on span at bounding box center [810, 161] width 368 height 23
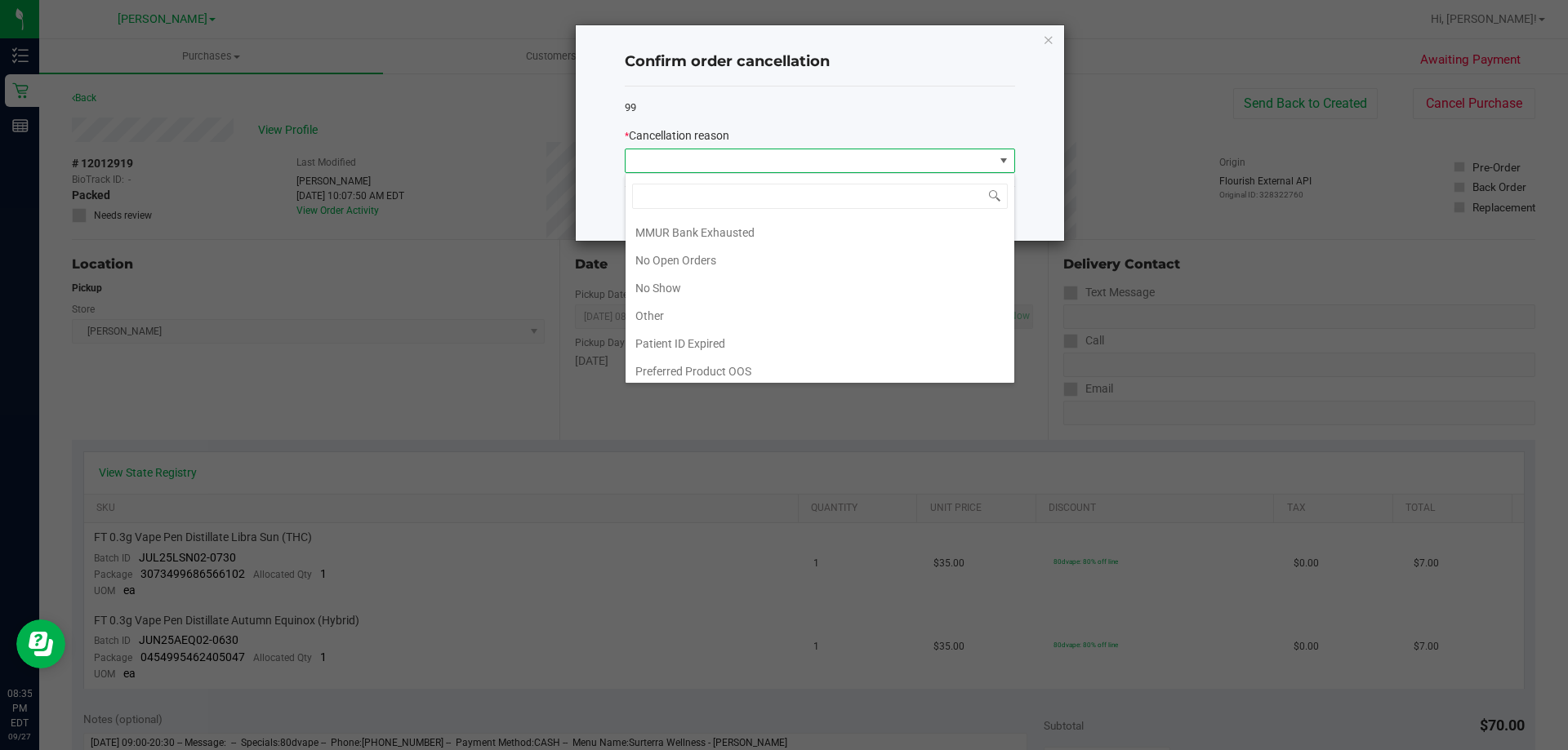
scroll to position [114, 0]
click at [810, 282] on li "No Show" at bounding box center [819, 283] width 388 height 27
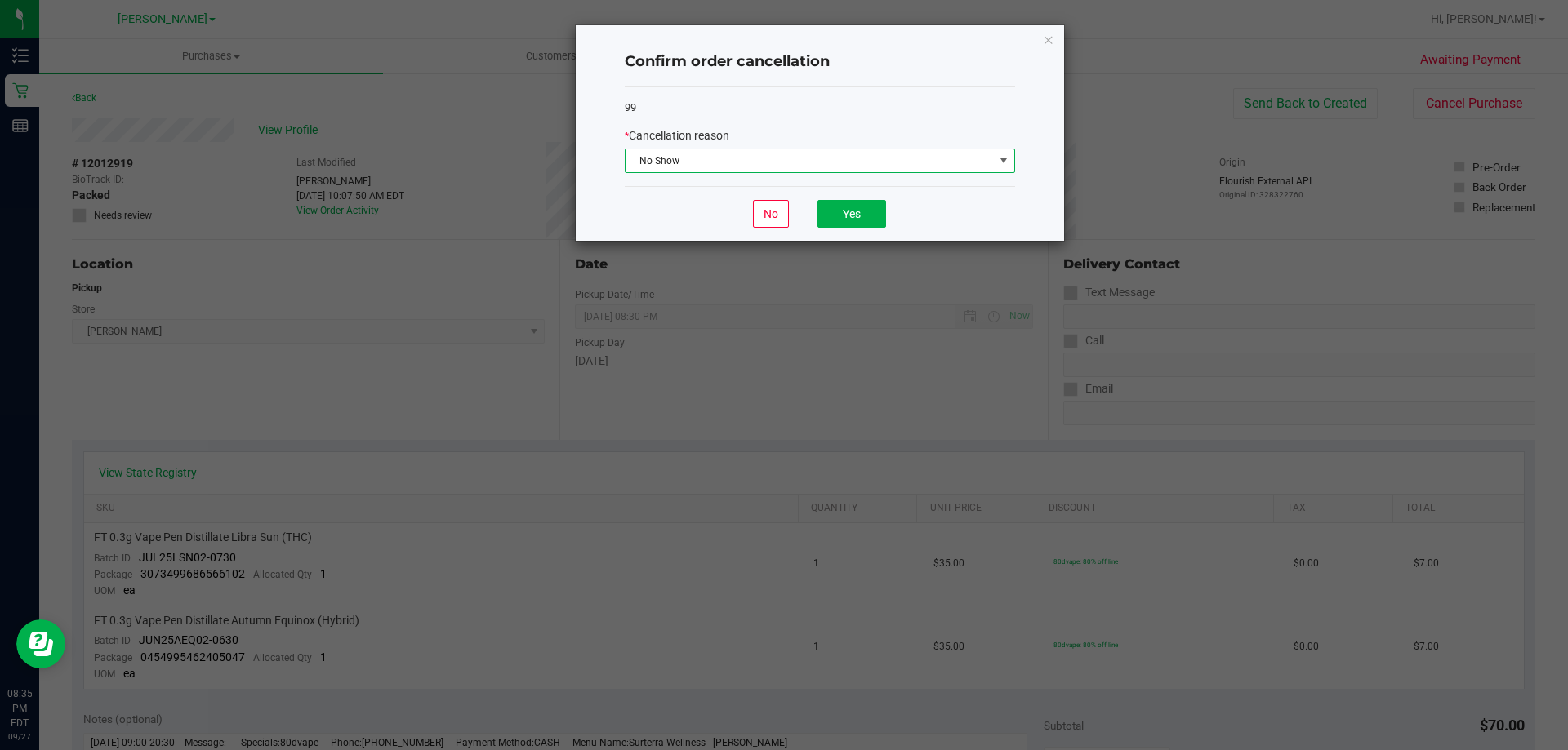
click at [861, 230] on div "No Yes" at bounding box center [819, 213] width 390 height 55
click at [864, 218] on button "Yes" at bounding box center [852, 213] width 69 height 27
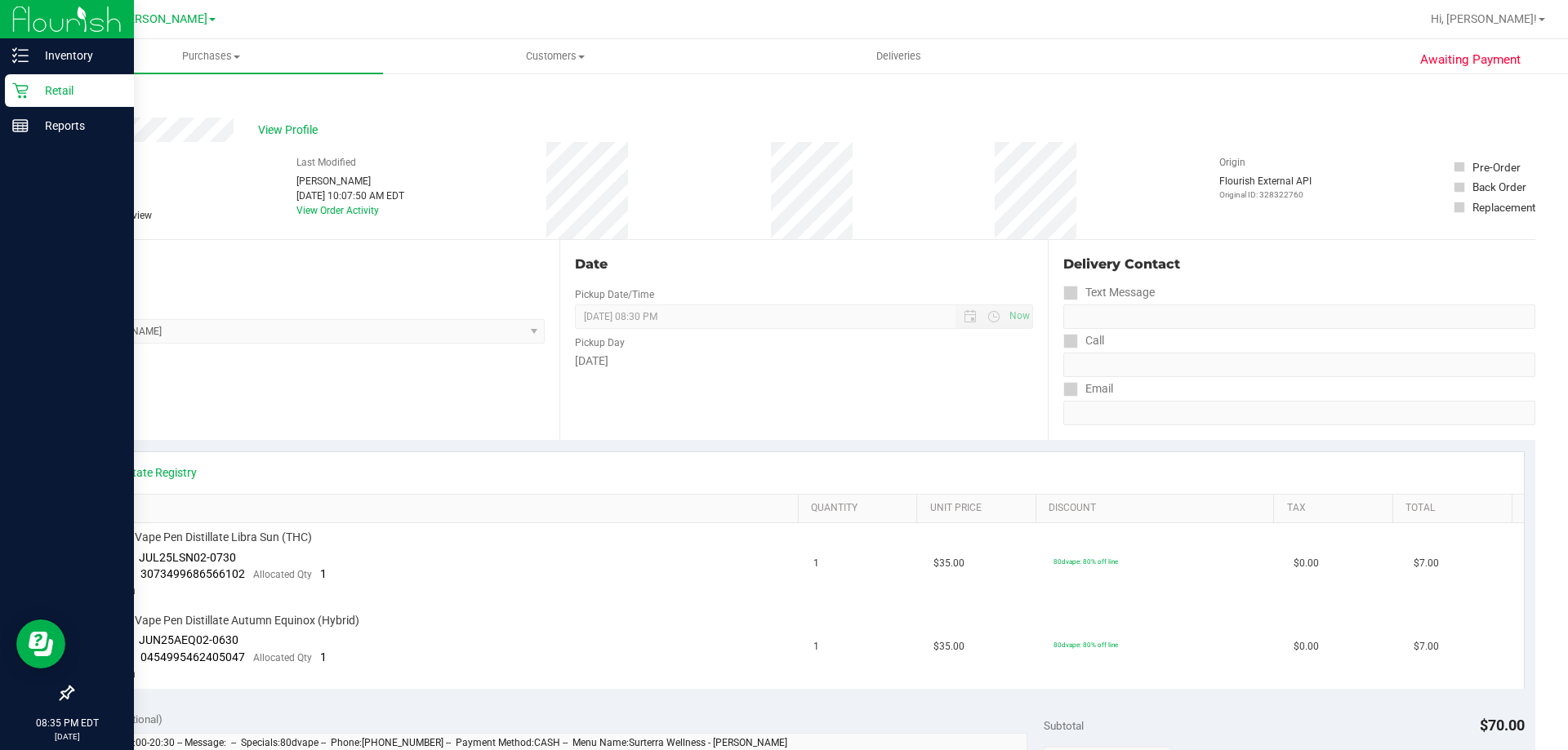
click at [19, 88] on icon at bounding box center [20, 90] width 16 height 16
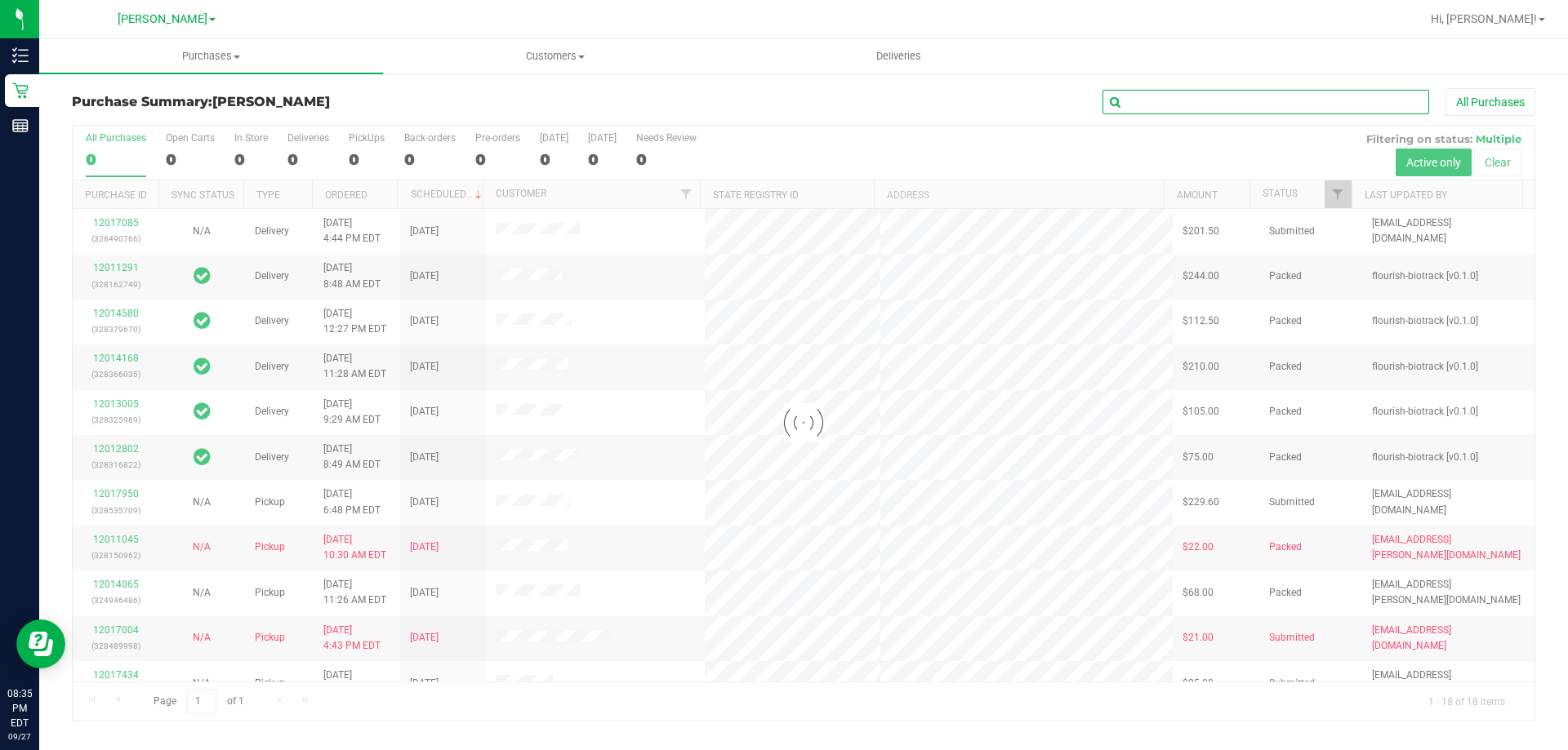
click at [1201, 96] on input "text" at bounding box center [1265, 103] width 327 height 25
type input "12011045"
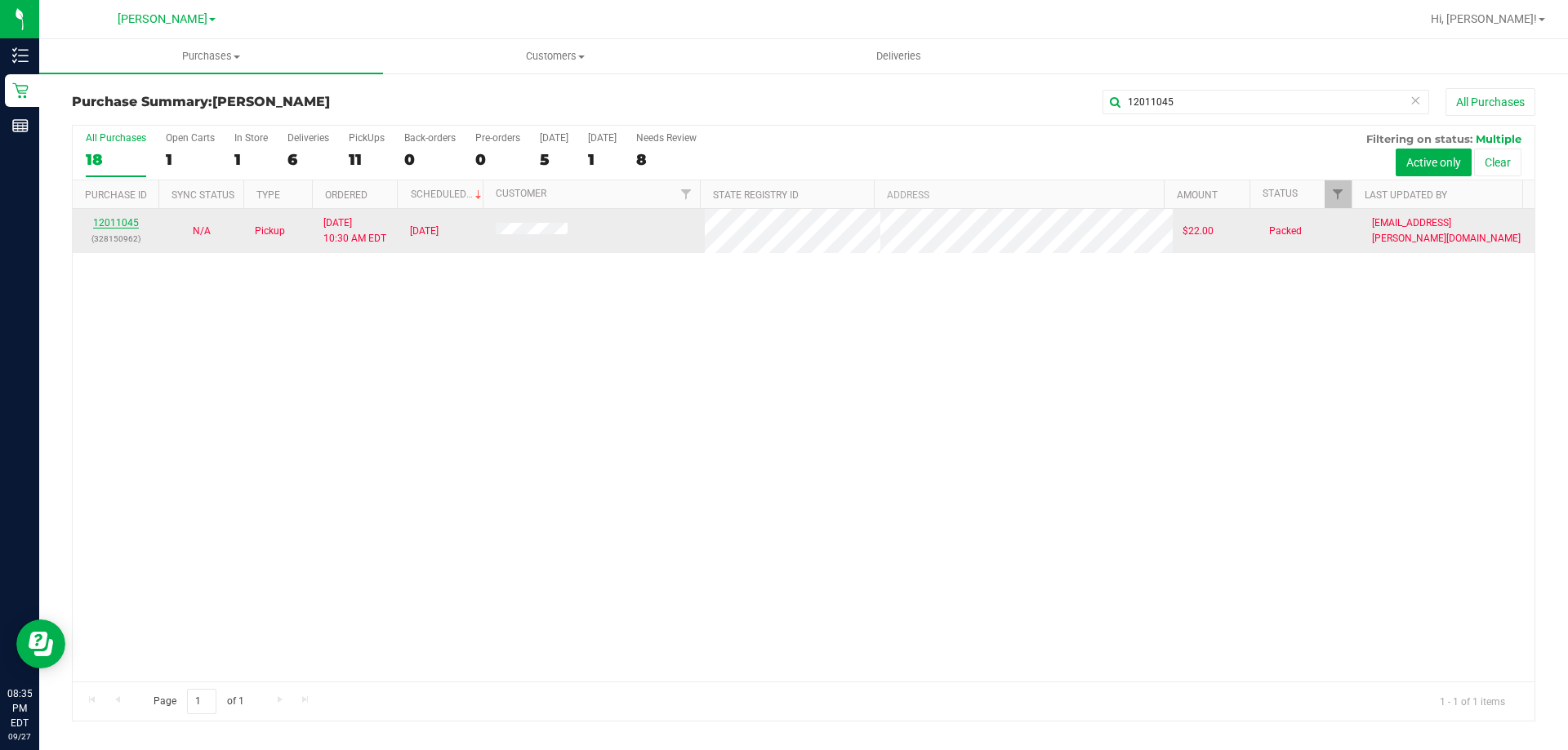
click at [125, 224] on link "12011045" at bounding box center [116, 223] width 46 height 11
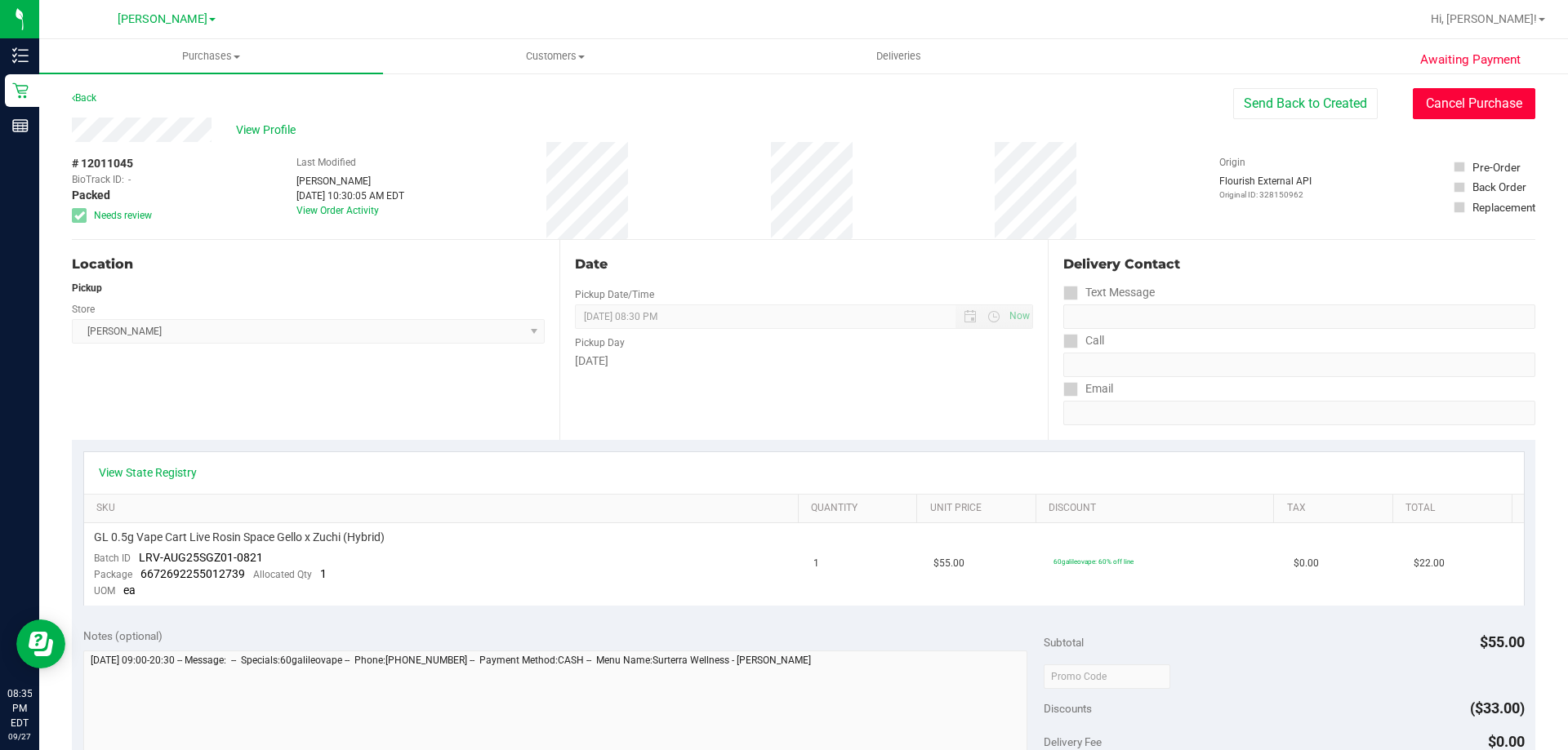
click at [1437, 107] on button "Cancel Purchase" at bounding box center [1474, 103] width 122 height 31
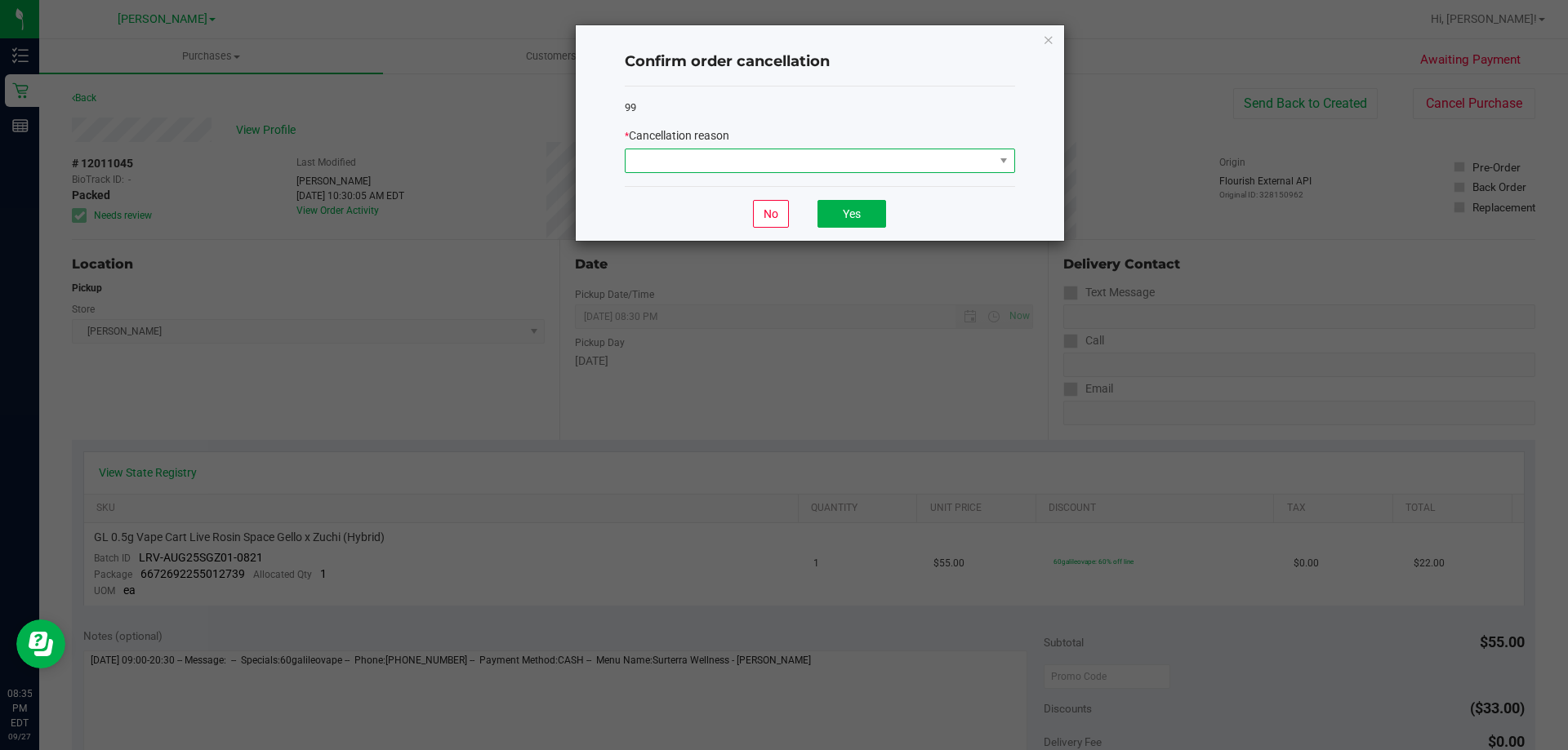
click at [833, 165] on span at bounding box center [810, 161] width 368 height 23
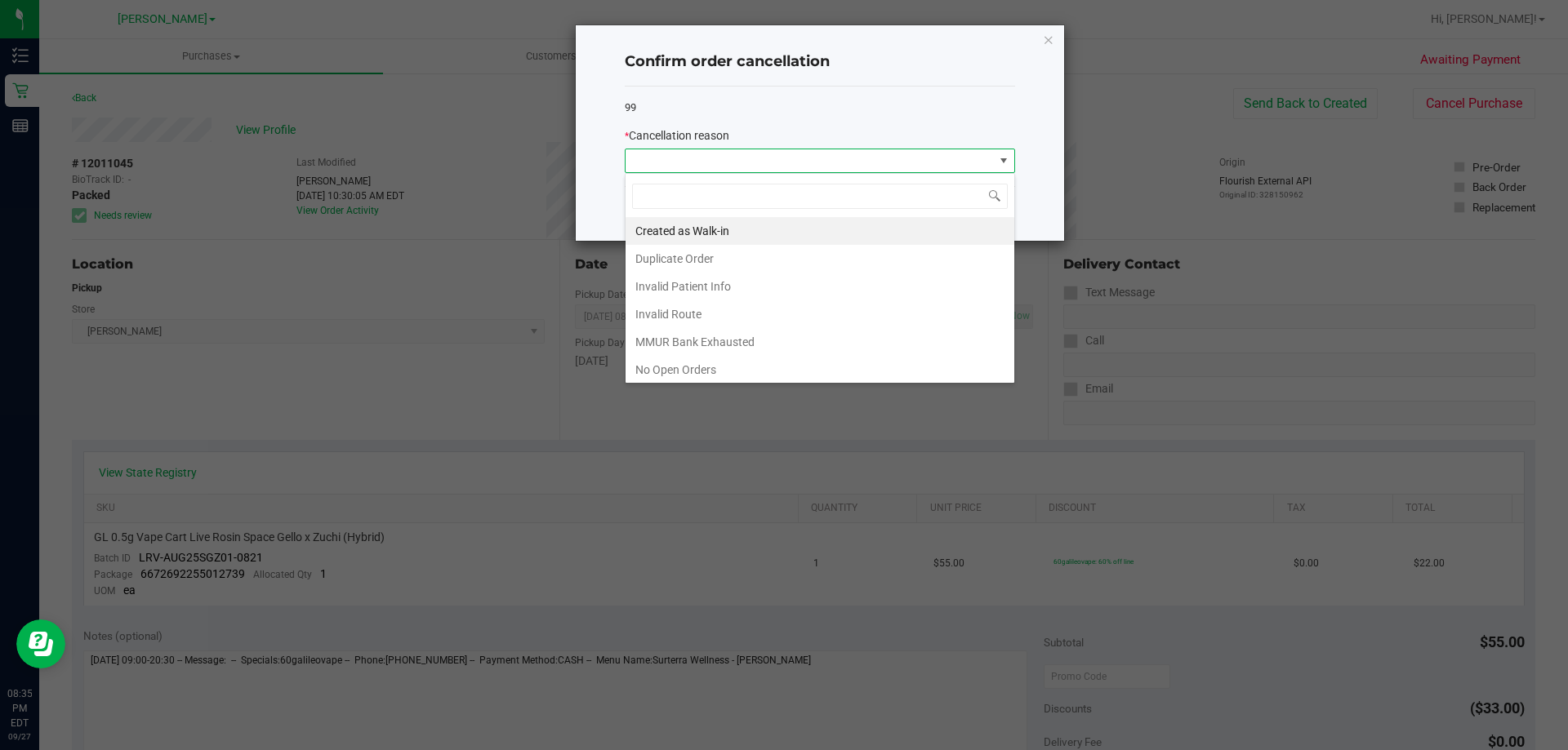
scroll to position [114, 0]
click at [754, 286] on li "No Show" at bounding box center [819, 283] width 388 height 27
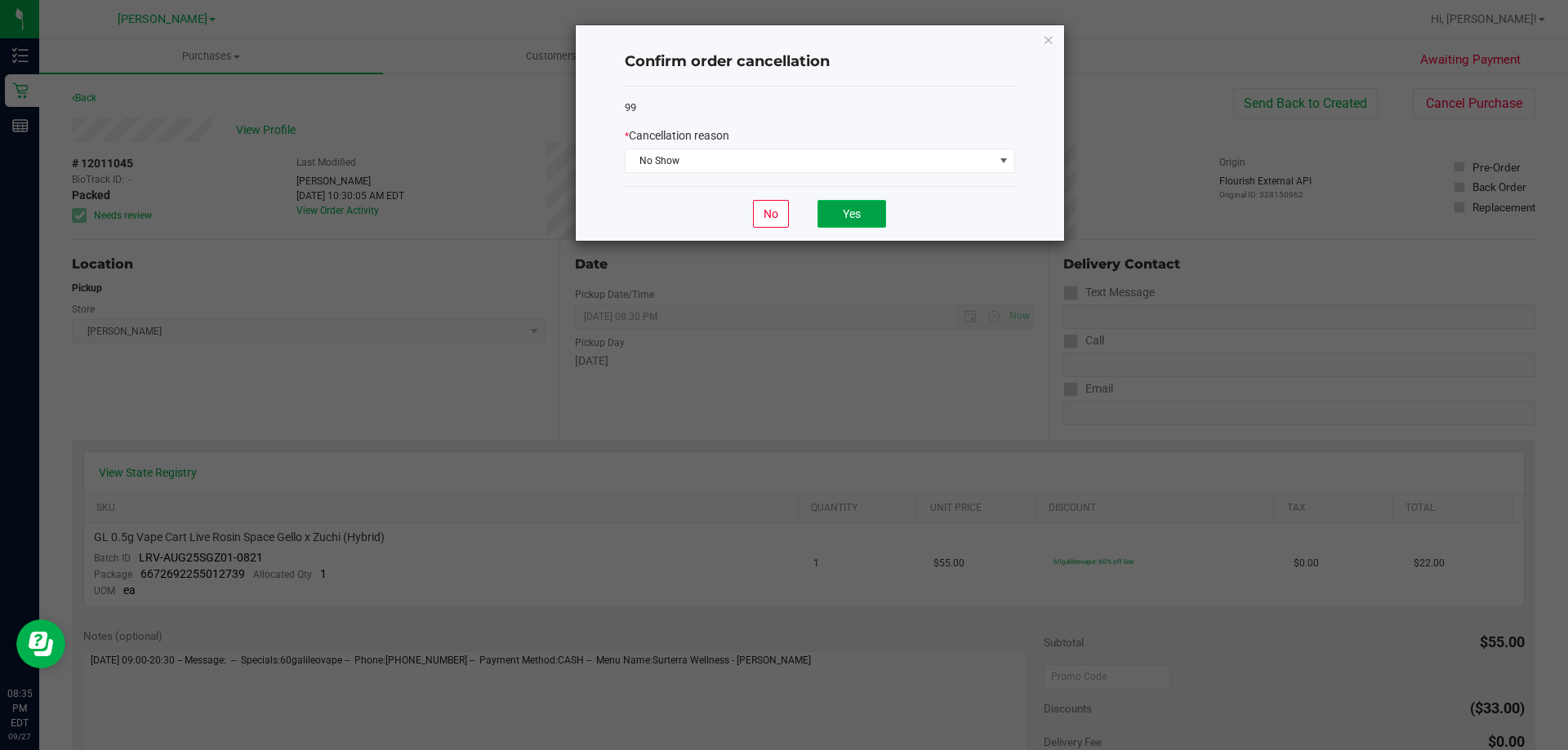
click at [835, 210] on button "Yes" at bounding box center [852, 213] width 69 height 27
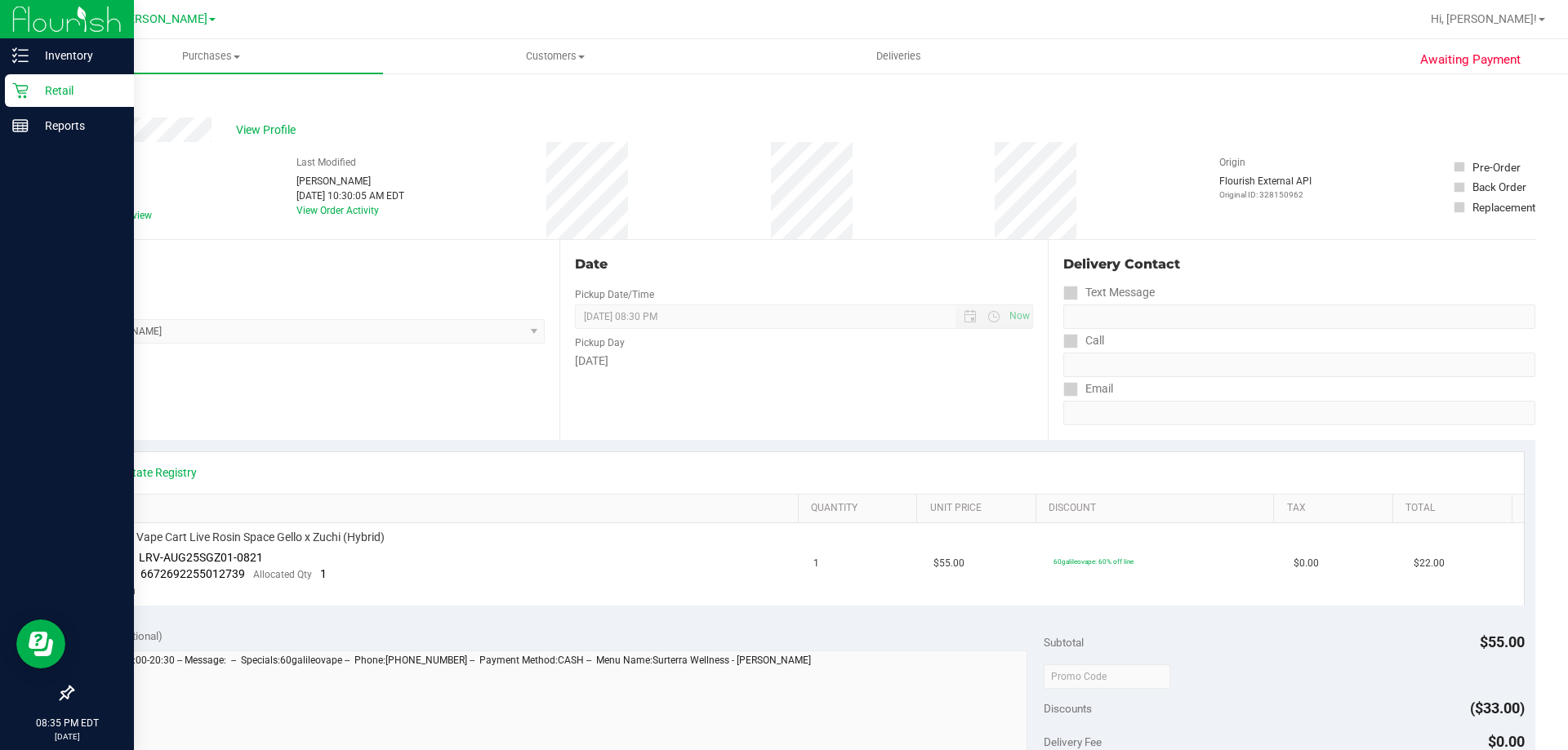
click at [26, 101] on div "Retail" at bounding box center [70, 90] width 129 height 33
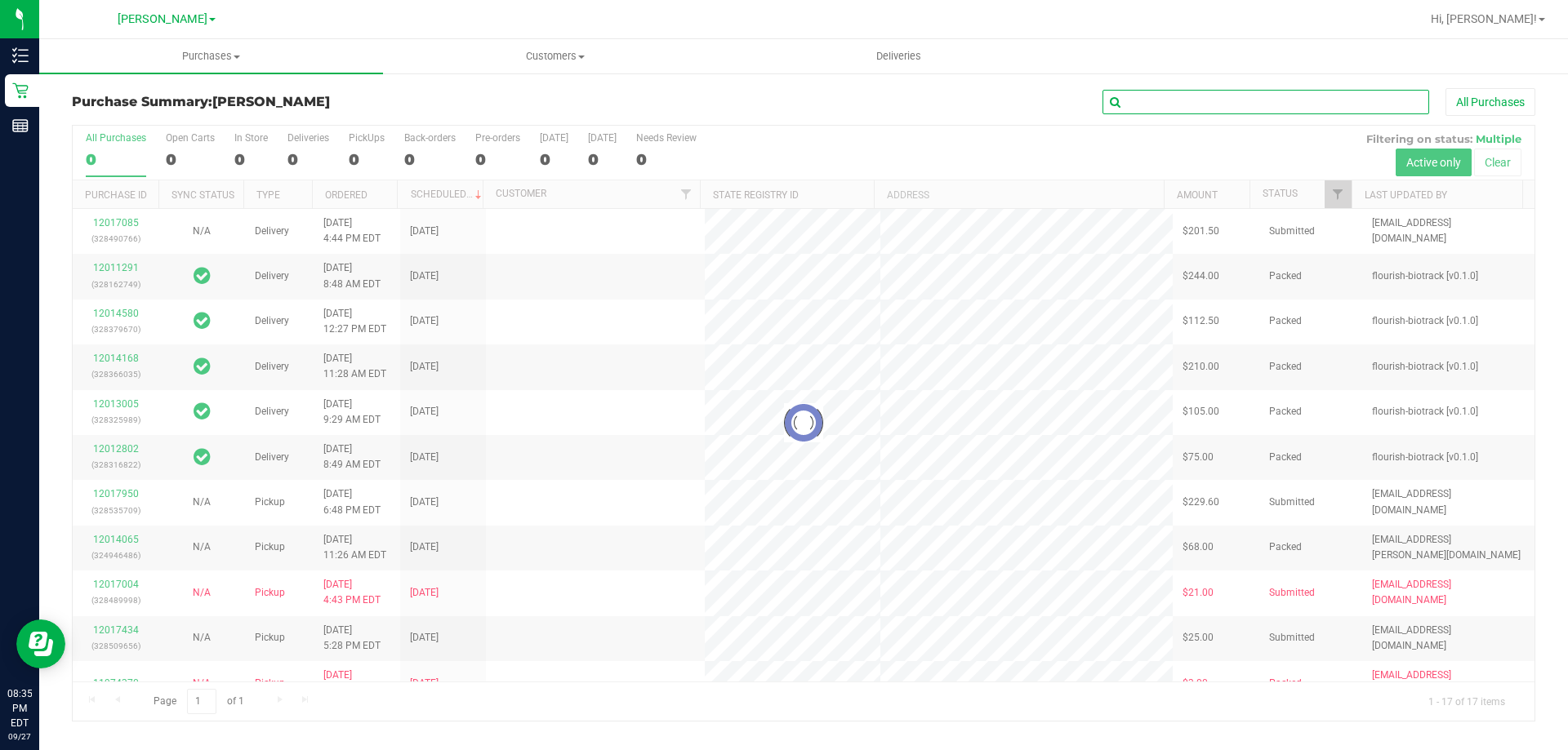
click at [1131, 97] on input "text" at bounding box center [1265, 103] width 327 height 25
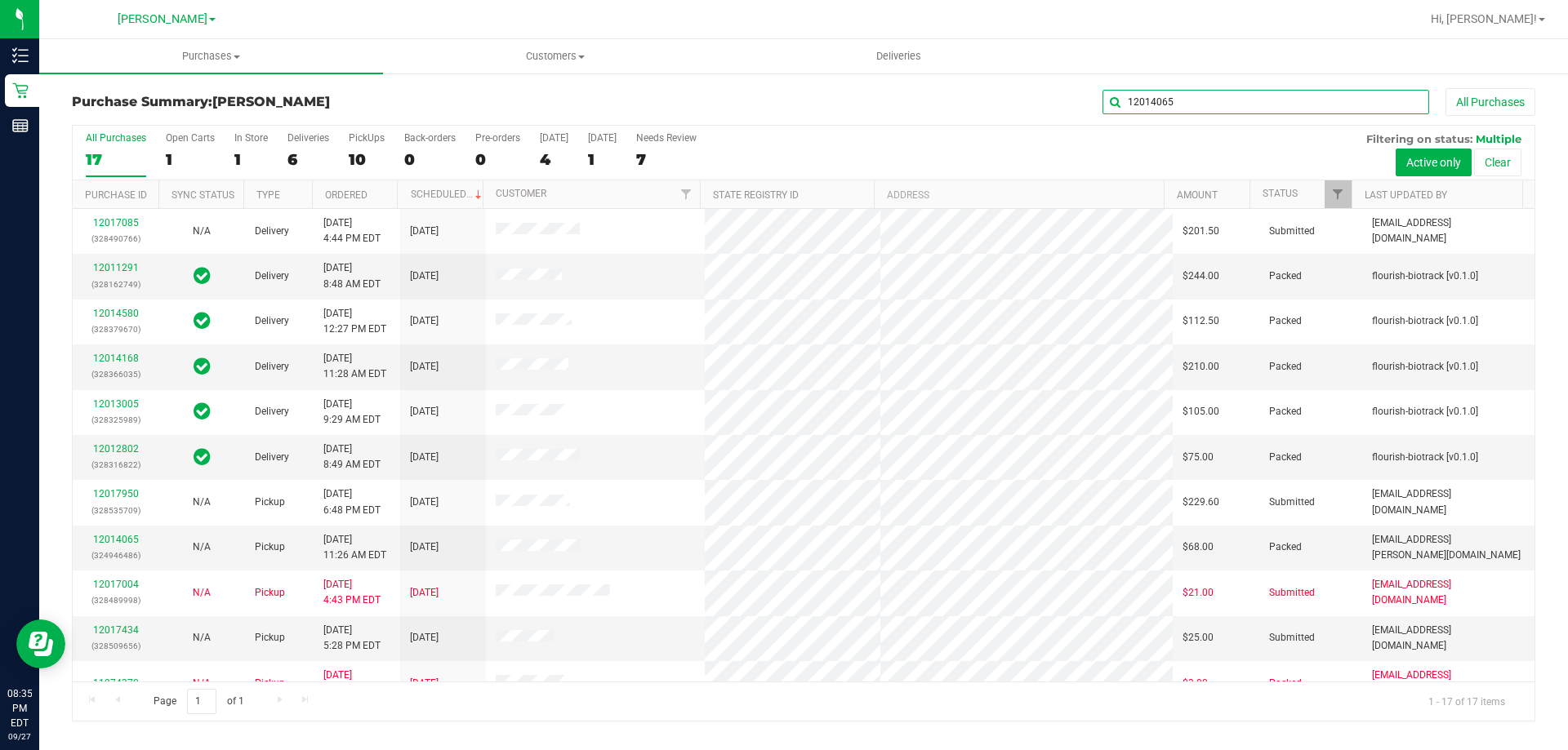
type input "12014065"
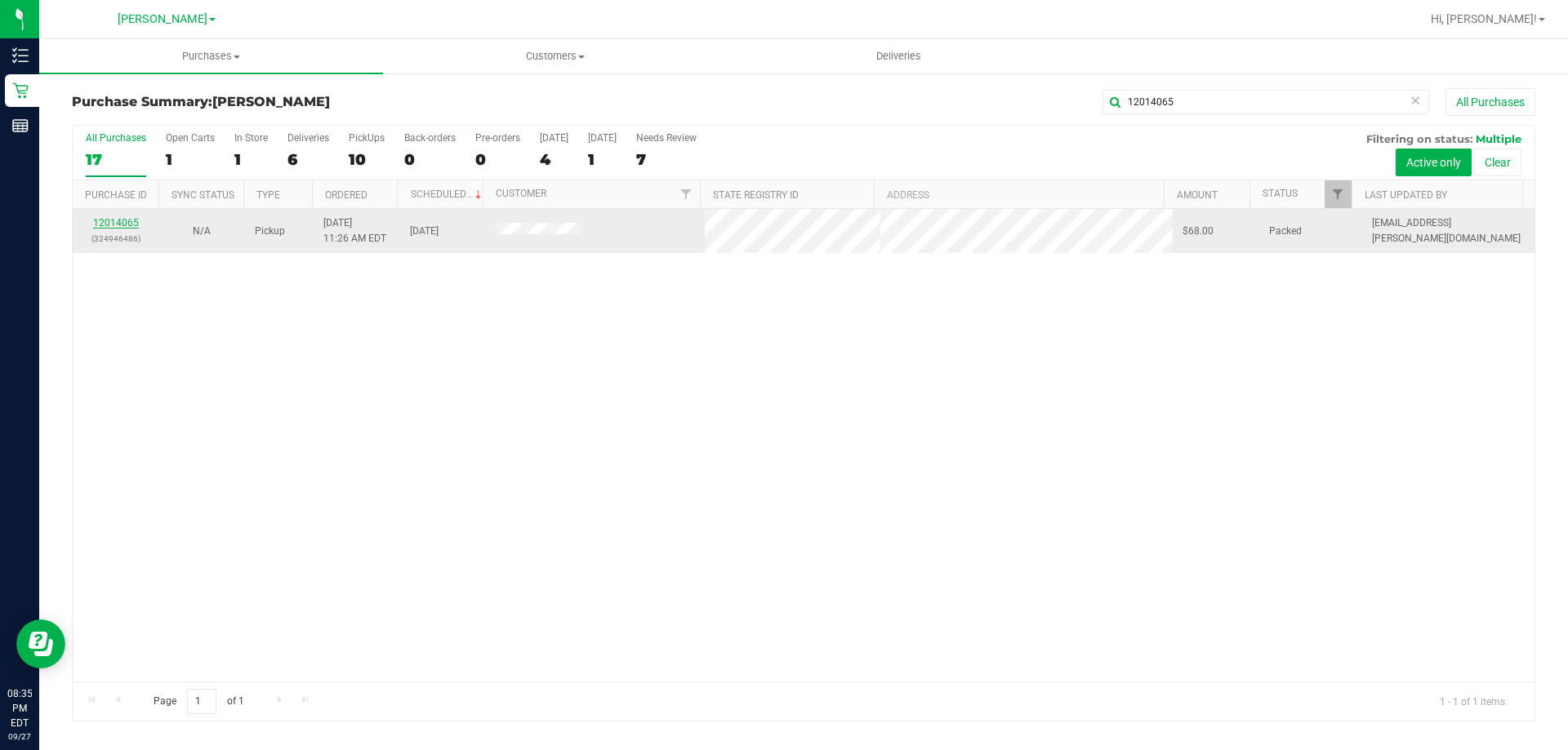
click at [127, 224] on link "12014065" at bounding box center [116, 223] width 46 height 11
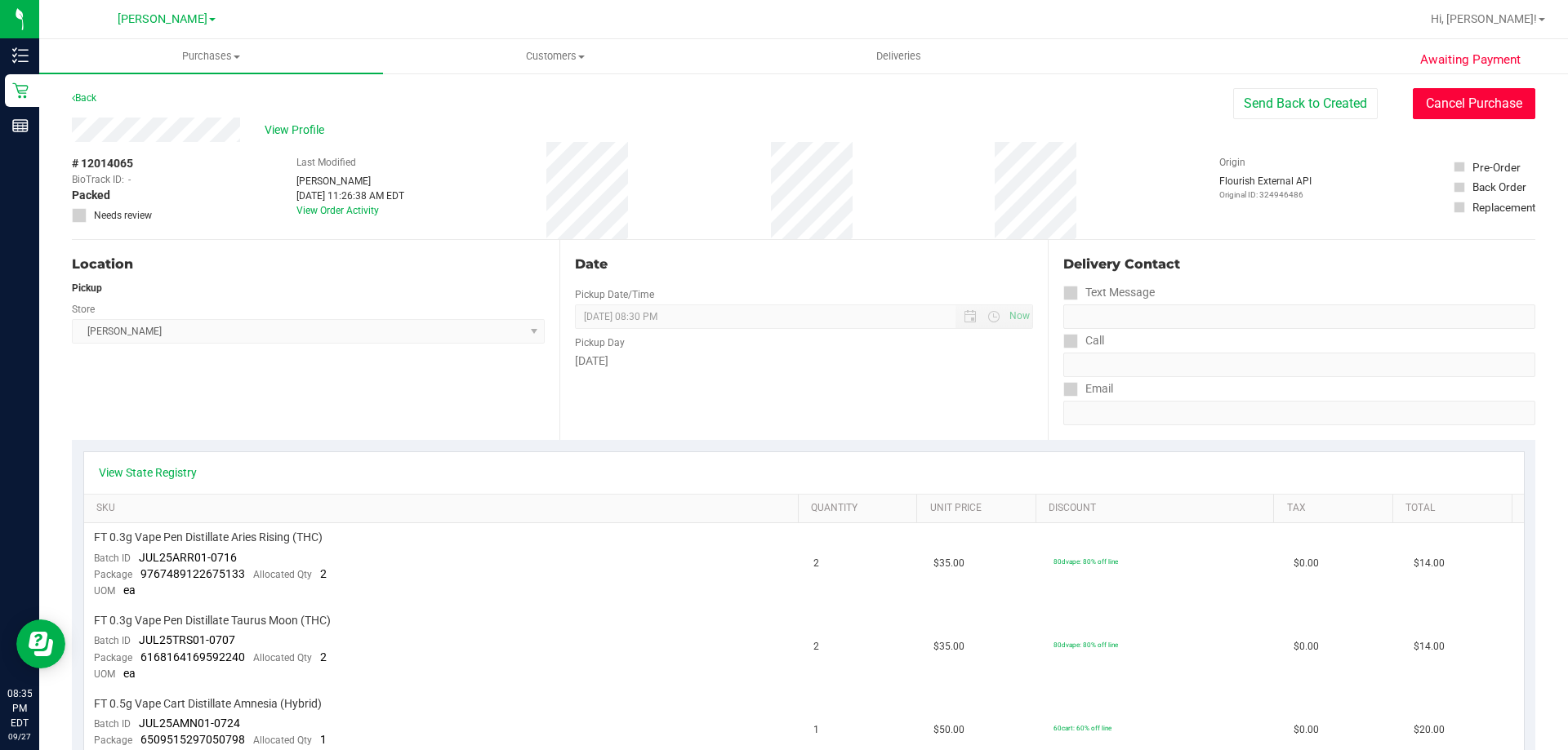
click at [1449, 107] on button "Cancel Purchase" at bounding box center [1474, 103] width 122 height 31
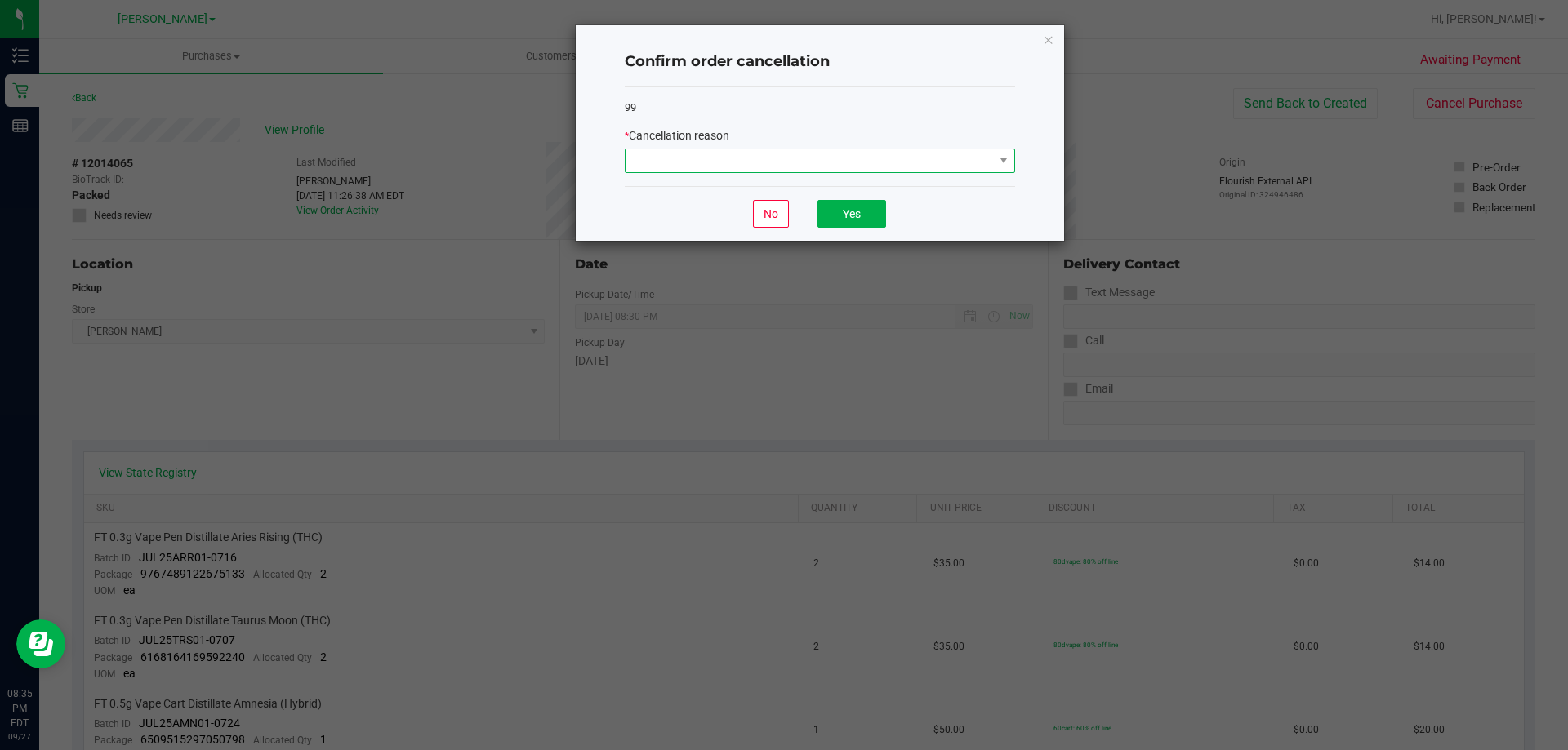
click at [888, 150] on span at bounding box center [810, 161] width 368 height 23
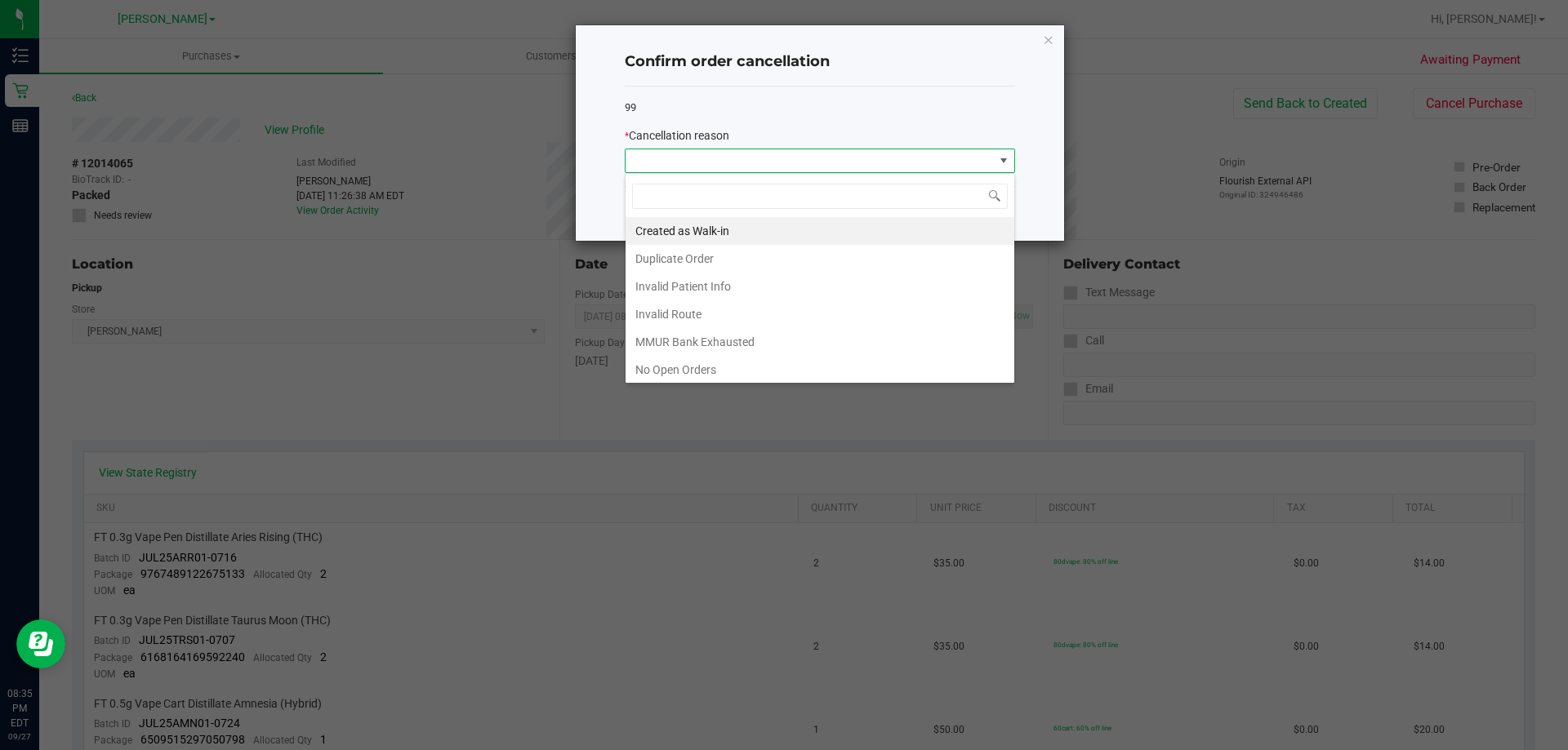
scroll to position [114, 0]
click at [819, 280] on li "No Show" at bounding box center [819, 283] width 388 height 27
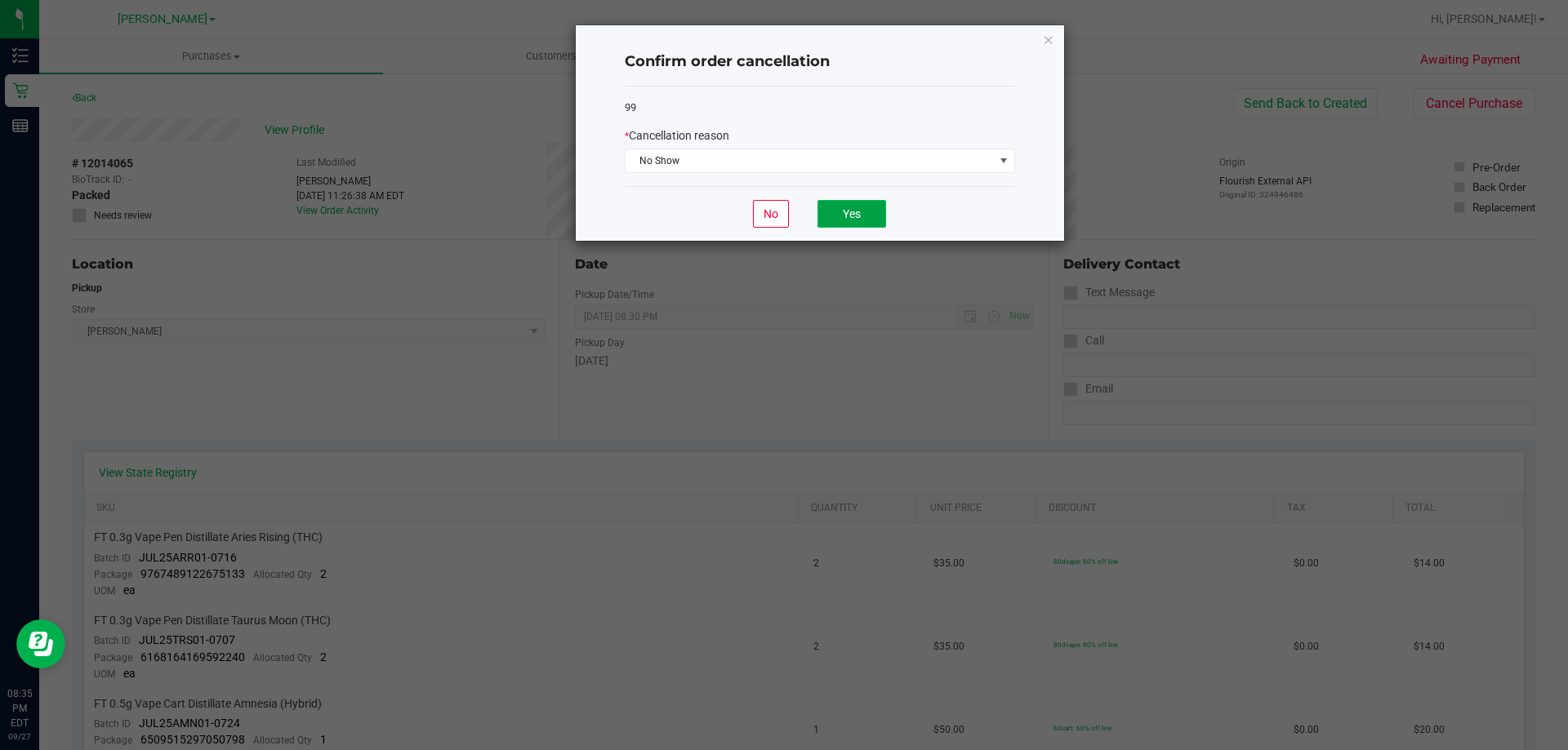
click at [853, 206] on button "Yes" at bounding box center [852, 213] width 69 height 27
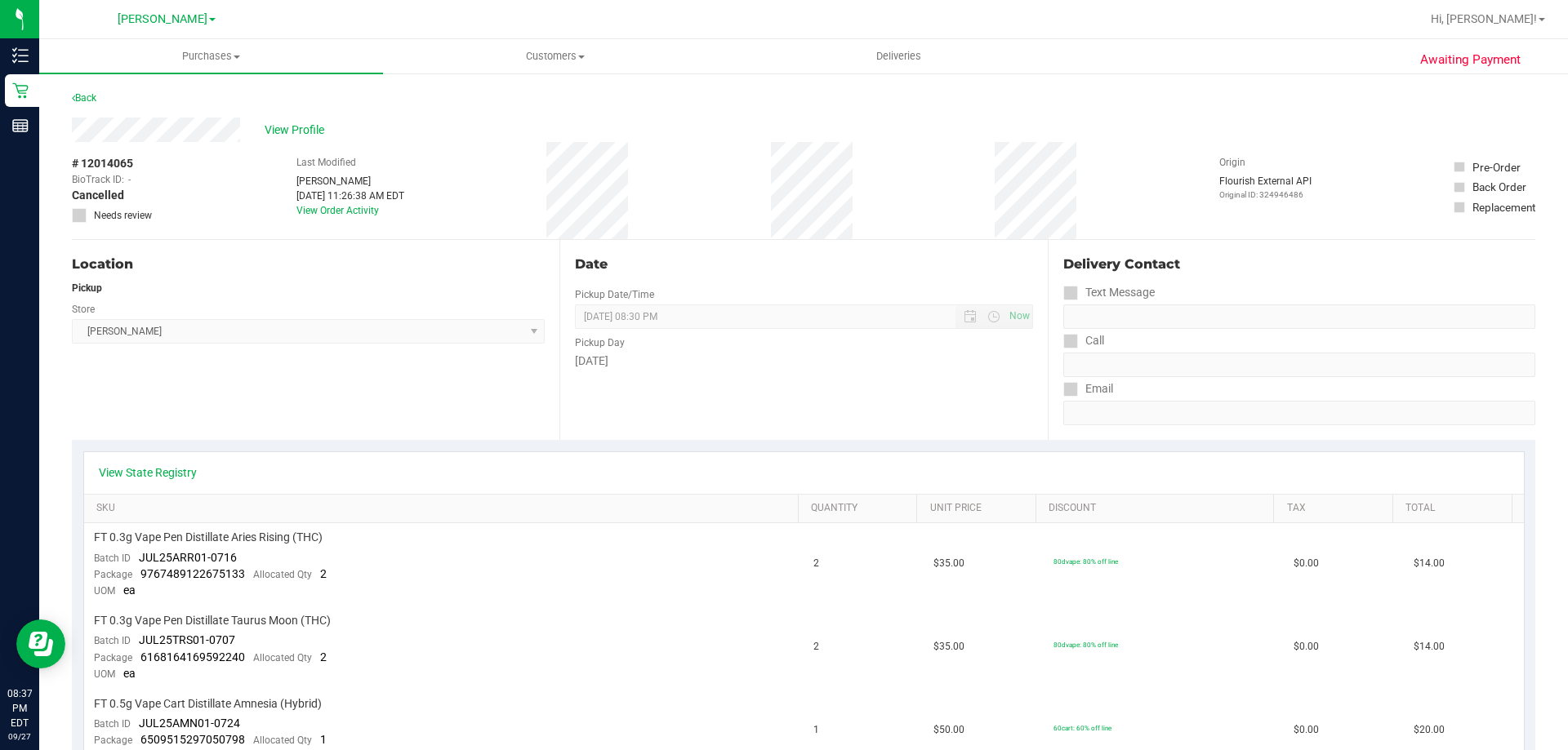
click at [1332, 242] on div "Delivery Contact Text Message Call Email" at bounding box center [1291, 340] width 488 height 200
